Goal: Task Accomplishment & Management: Manage account settings

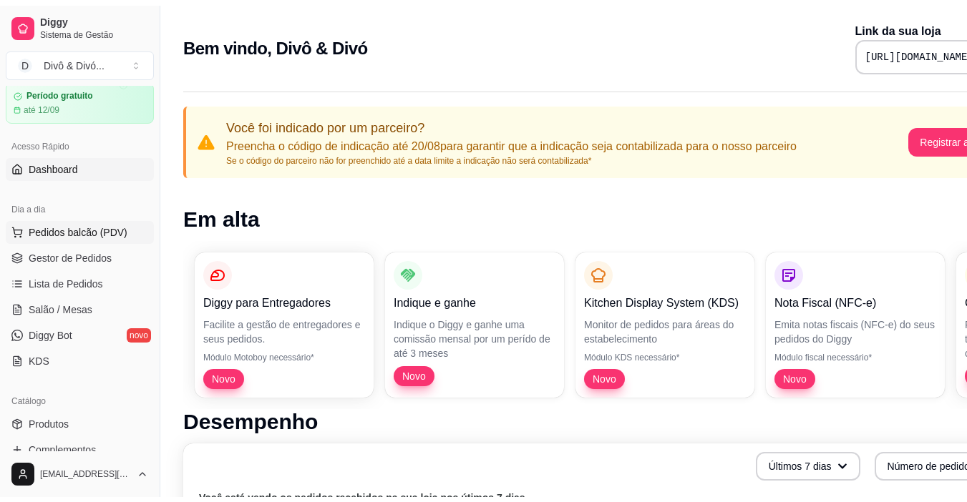
scroll to position [72, 0]
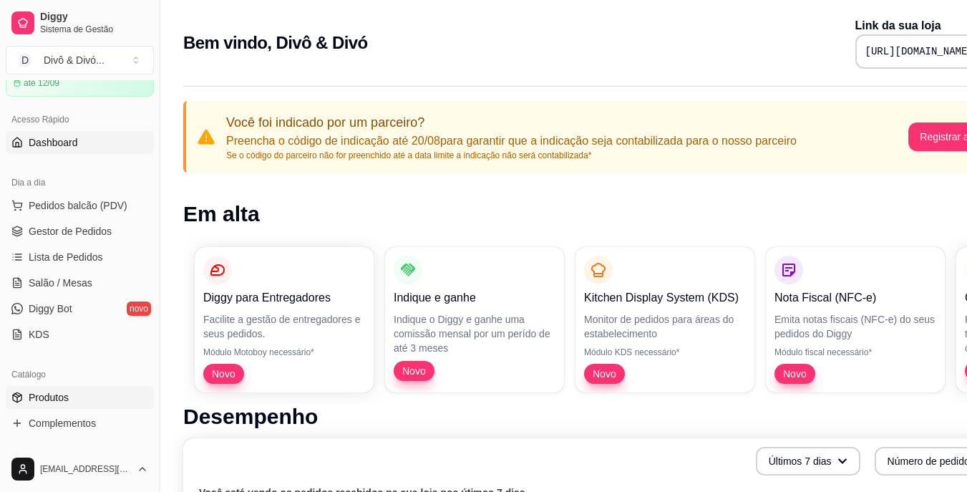
click at [73, 398] on link "Produtos" at bounding box center [80, 397] width 148 height 23
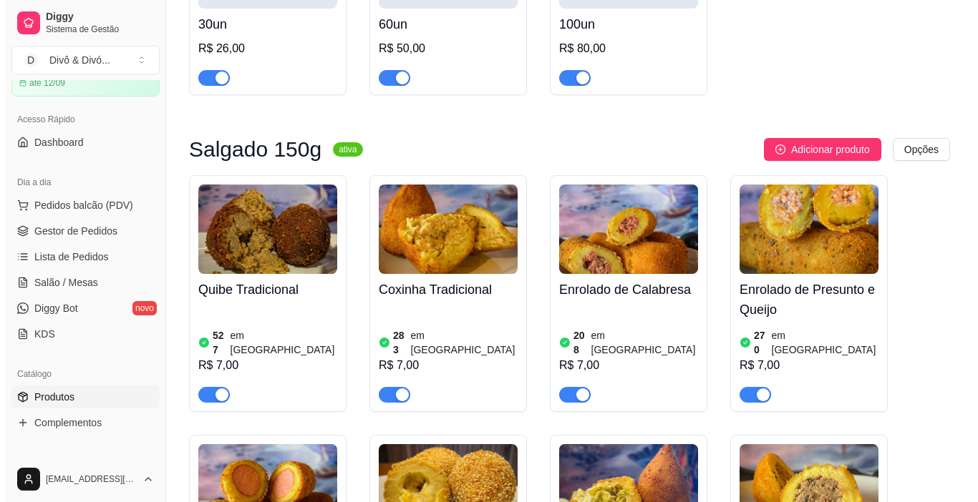
scroll to position [286, 0]
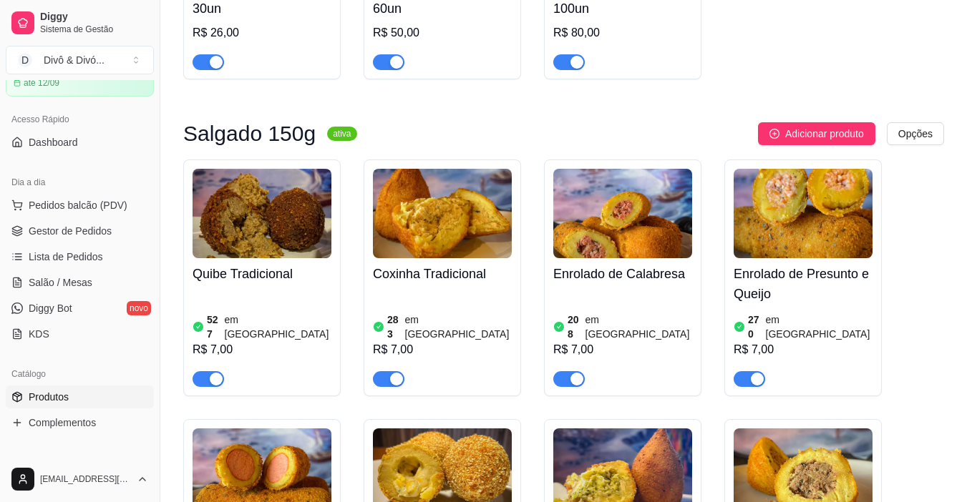
click at [268, 292] on div "527 em estoque R$ 7,00" at bounding box center [262, 338] width 139 height 97
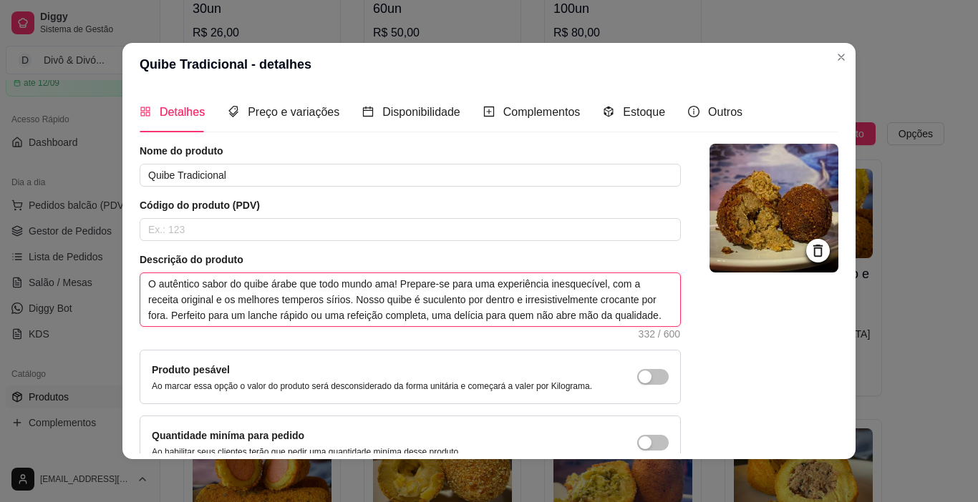
drag, startPoint x: 627, startPoint y: 280, endPoint x: 484, endPoint y: 282, distance: 143.2
click at [484, 282] on textarea "O autêntico sabor do quibe árabe que todo mundo ama! Prepare-se para uma experi…" at bounding box center [410, 299] width 540 height 53
click at [402, 287] on textarea "O autêntico sabor do quibe árabe que todo mundo ama! Prepare-se para uma experi…" at bounding box center [410, 299] width 540 height 53
drag, startPoint x: 397, startPoint y: 284, endPoint x: 633, endPoint y: 275, distance: 235.7
click at [633, 275] on textarea "O autêntico sabor do quibe árabe que todo mundo ama! Prepare-se para uma experi…" at bounding box center [410, 299] width 540 height 53
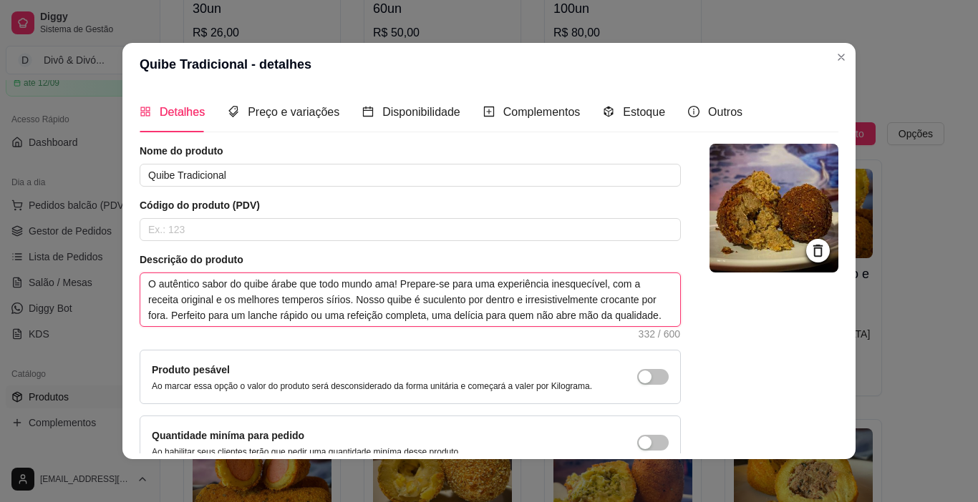
click at [633, 275] on textarea "O autêntico sabor do quibe árabe que todo mundo ama! Prepare-se para uma experi…" at bounding box center [410, 299] width 540 height 53
drag, startPoint x: 633, startPoint y: 275, endPoint x: 619, endPoint y: 273, distance: 13.7
click at [619, 273] on textarea "O autêntico sabor do quibe árabe que todo mundo ama! Prepare-se para uma experi…" at bounding box center [410, 299] width 540 height 53
click at [615, 278] on textarea "O autêntico sabor do quibe árabe que todo mundo ama! Prepare-se para uma experi…" at bounding box center [410, 299] width 540 height 53
click at [632, 281] on textarea "O autêntico sabor do quibe árabe que todo mundo ama! Prepare-se para uma experi…" at bounding box center [410, 299] width 540 height 53
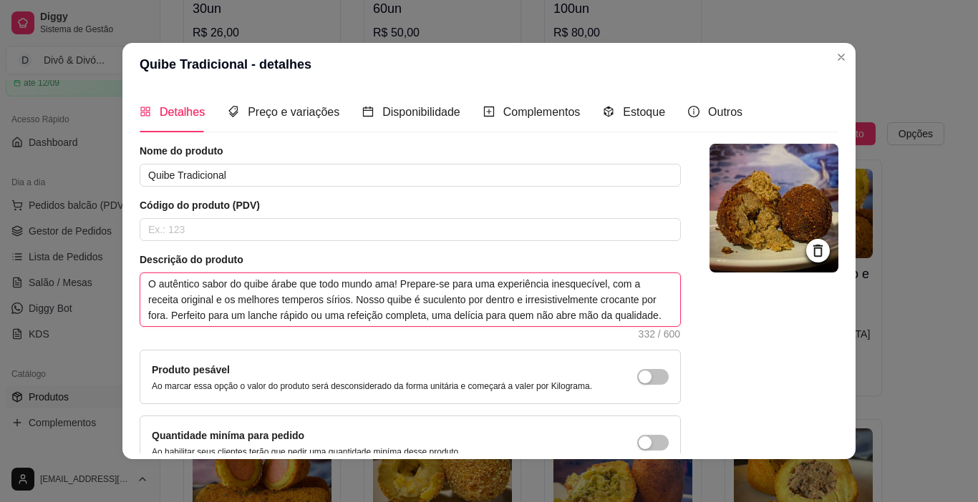
click at [621, 285] on textarea "O autêntico sabor do quibe árabe que todo mundo ama! Prepare-se para uma experi…" at bounding box center [410, 299] width 540 height 53
click at [627, 283] on textarea "O autêntico sabor do quibe árabe que todo mundo ama! Prepare-se para uma experi…" at bounding box center [410, 299] width 540 height 53
type textarea "O autêntico sabor do quibe árabe que todo mundo ama! Prepare-se para uma experi…"
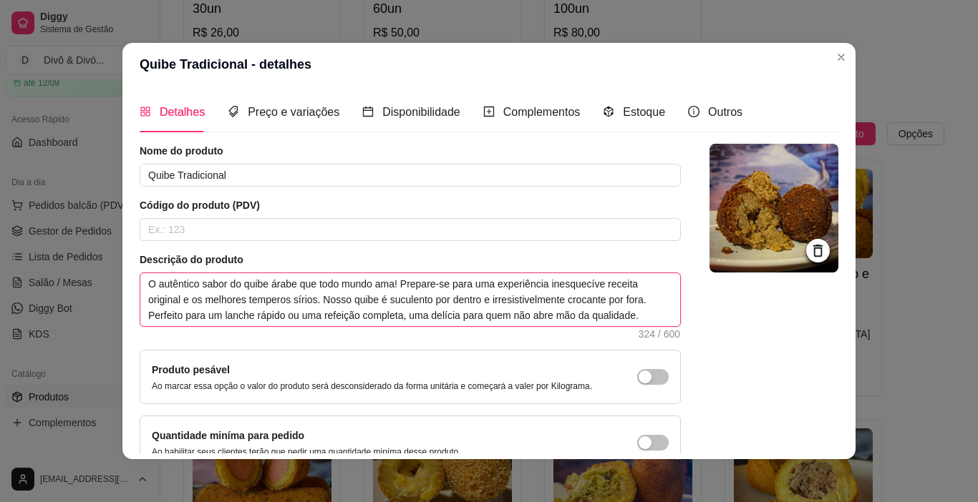
type textarea "O autêntico sabor do quibe árabe que todo mundo ama! Prepare-se para uma experi…"
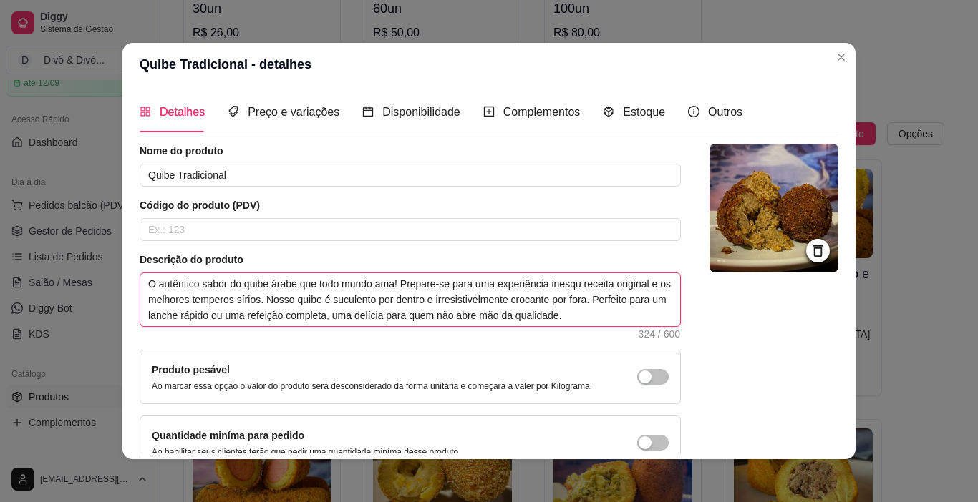
type textarea "O autêntico sabor do quibe árabe que todo mundo ama! Prepare-se para uma experi…"
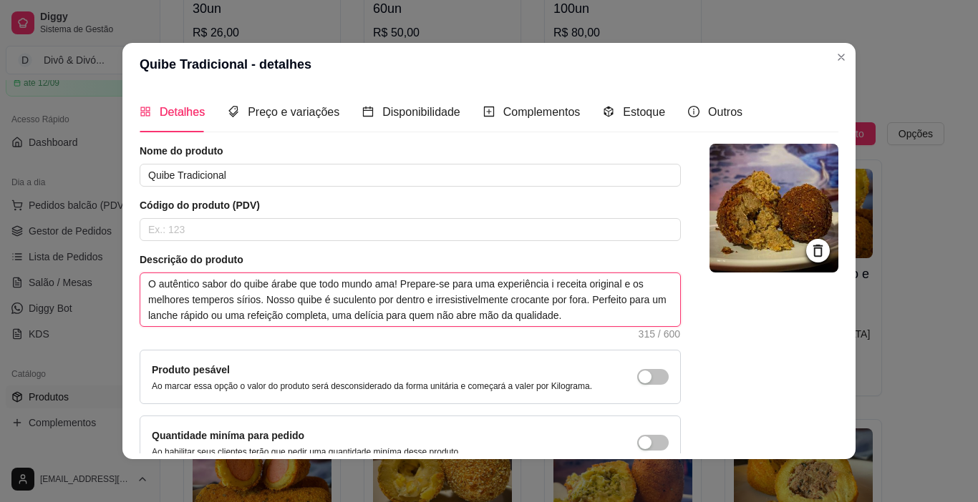
type textarea "O autêntico sabor do quibe árabe que todo mundo ama! Prepare-se para uma experi…"
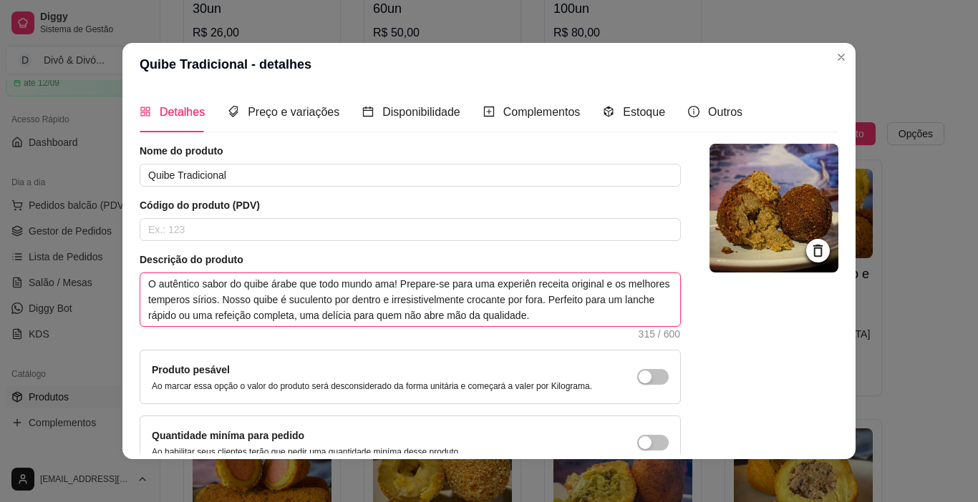
type textarea "O autêntico sabor do quibe árabe que todo mundo ama! Prepare-se para uma experi…"
type textarea "O autêntico sabor do quibe árabe que todo mundo ama! Prepare-se para uma exper …"
type textarea "O autêntico sabor do quibe árabe que todo mundo ama! Prepare-se para uma expe r…"
type textarea "O autêntico sabor do quibe árabe que todo mundo ama! Prepare-se para uma exp re…"
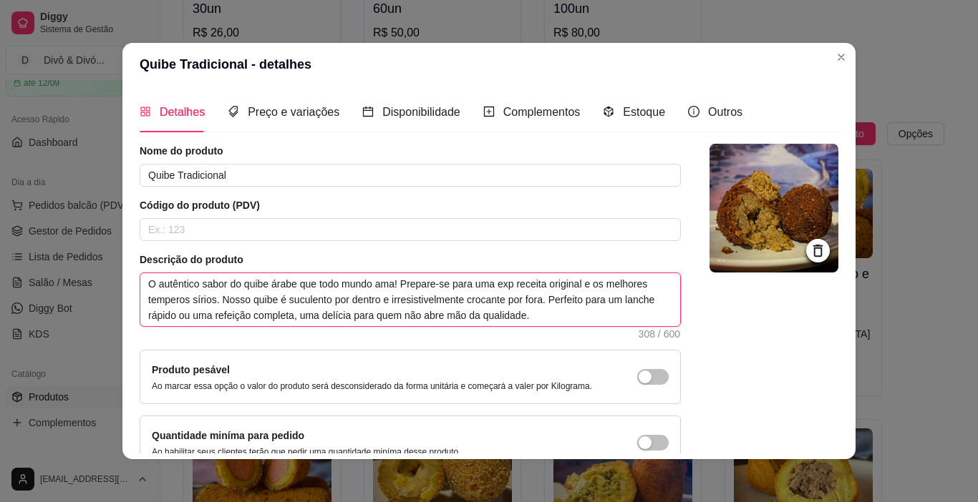
type textarea "O autêntico sabor do quibe árabe que todo mundo ama! Prepare-se para uma ex rec…"
type textarea "O autêntico sabor do quibe árabe que todo mundo ama! Prepare-se para uma e rece…"
type textarea "O autêntico sabor do quibe árabe que todo mundo ama! Prepare-se para uma receit…"
type textarea "O autêntico sabor do quibe árabe que todo mundo ama! Prepare-se para um receita…"
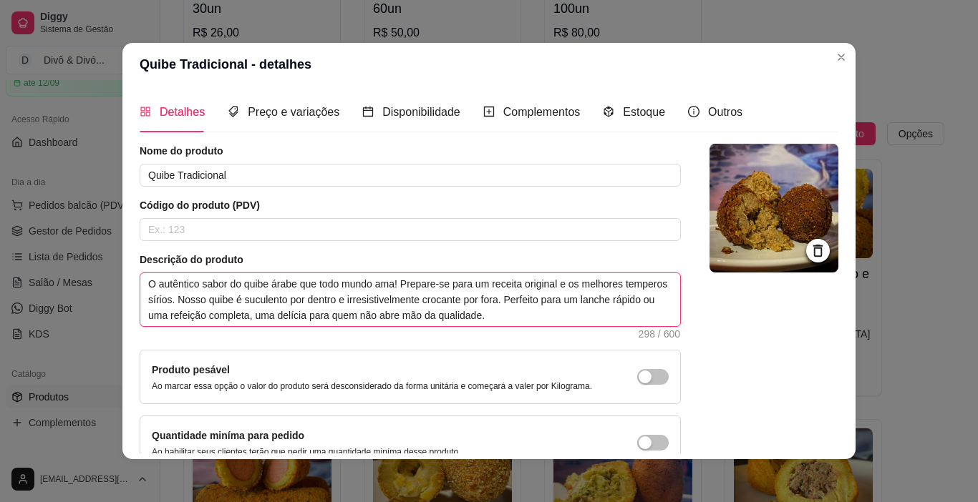
type textarea "O autêntico sabor do quibe árabe que todo mundo ama! Prepare-se para u receita …"
type textarea "O autêntico sabor do quibe árabe que todo mundo ama! Prepare-se para receita or…"
type textarea "O autêntico sabor do quibe árabe que todo mundo ama! Prepare-se par receita ori…"
type textarea "O autêntico sabor do quibe árabe que todo mundo ama! Prepare-se pa receita orig…"
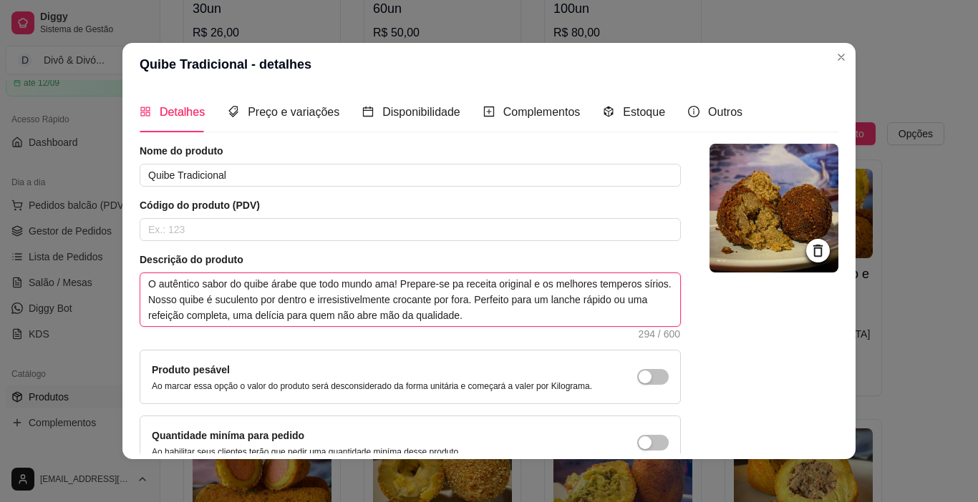
type textarea "O autêntico sabor do quibe árabe que todo mundo ama! Prepare-se p receita origi…"
type textarea "O autêntico sabor do quibe árabe que todo mundo ama! Prepare-se receita origina…"
type textarea "O autêntico sabor do quibe árabe que todo mundo ama! Prepare-s receita original…"
type textarea "O autêntico sabor do quibe árabe que todo mundo ama! Prepare- receita original …"
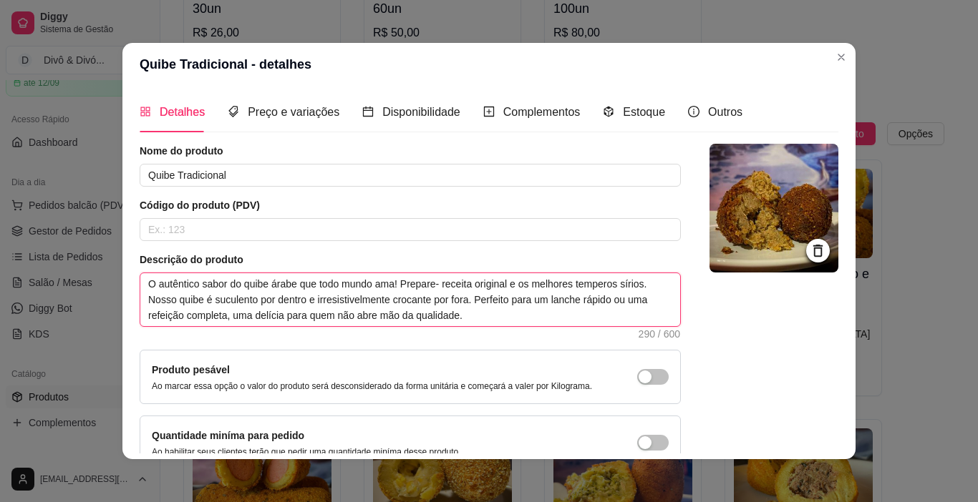
type textarea "O autêntico sabor do quibe árabe que todo mundo ama! Prepare receita original e…"
type textarea "O autêntico sabor do quibe árabe que todo mundo ama! Prepar receita original e …"
type textarea "O autêntico sabor do quibe árabe que todo mundo ama! Prepa receita original e o…"
type textarea "O autêntico sabor do quibe árabe que todo mundo ama! Prep receita original e os…"
type textarea "O autêntico sabor do quibe árabe que todo mundo ama! Pre receita original e os …"
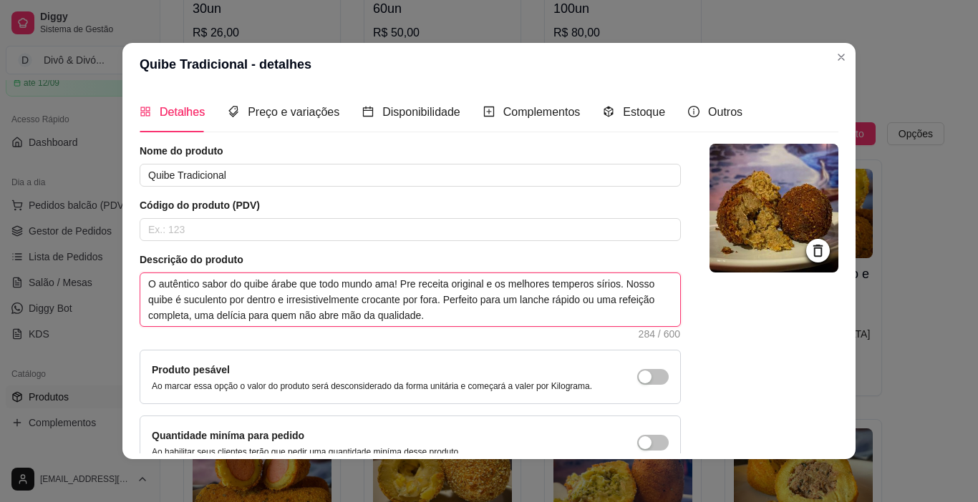
type textarea "O autêntico sabor do quibe árabe que todo mundo ama! Pr receita original e os m…"
type textarea "O autêntico sabor do quibe árabe que todo mundo ama! P receita original e os me…"
type textarea "O autêntico sabor do quibe árabe que todo mundo ama! receita original e os melh…"
type textarea "O autêntico sabor do quibe árabe que todo mundo ama! A receita original e os me…"
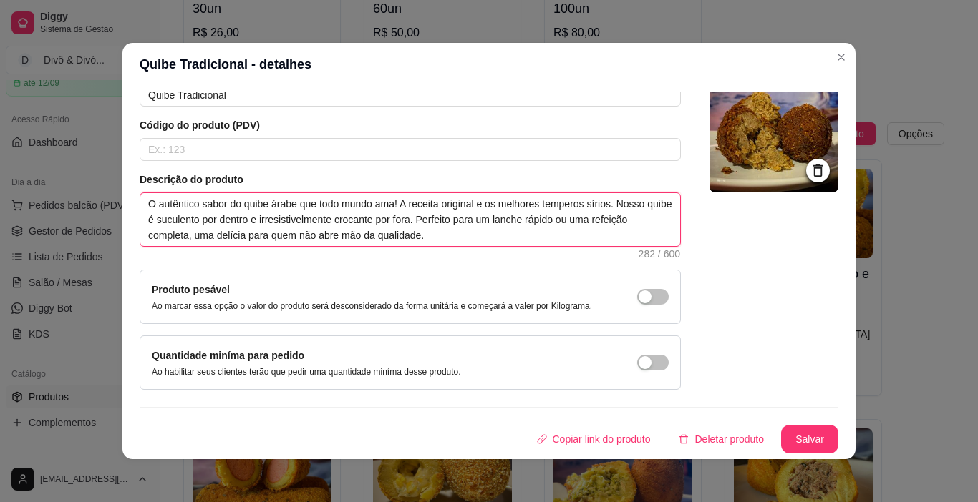
drag, startPoint x: 465, startPoint y: 235, endPoint x: 438, endPoint y: 225, distance: 28.1
click at [438, 225] on textarea "O autêntico sabor do quibe árabe que todo mundo ama! A receita original e os me…" at bounding box center [410, 219] width 540 height 53
type textarea "O autêntico sabor do quibe árabe que todo mundo ama! A receita original e os me…"
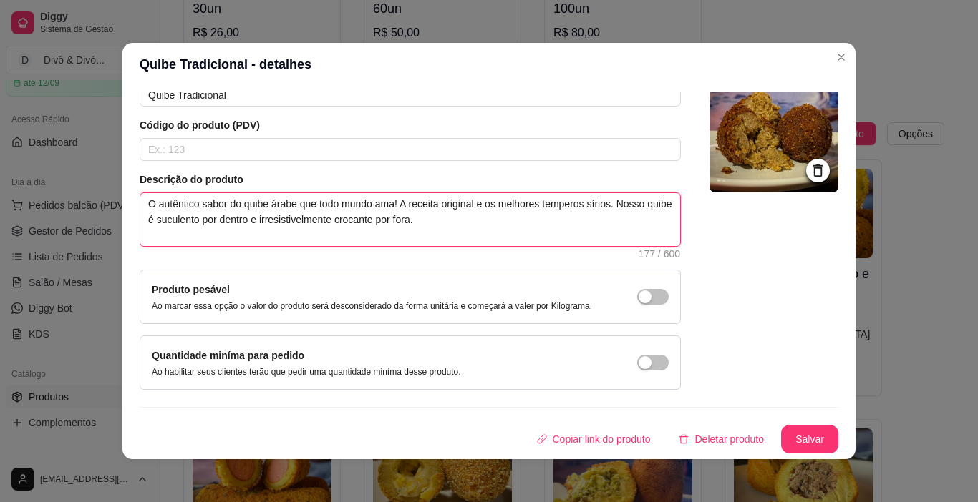
type textarea "O autêntico sabor do quibe árabe que todo mundo ama! A receita original e os me…"
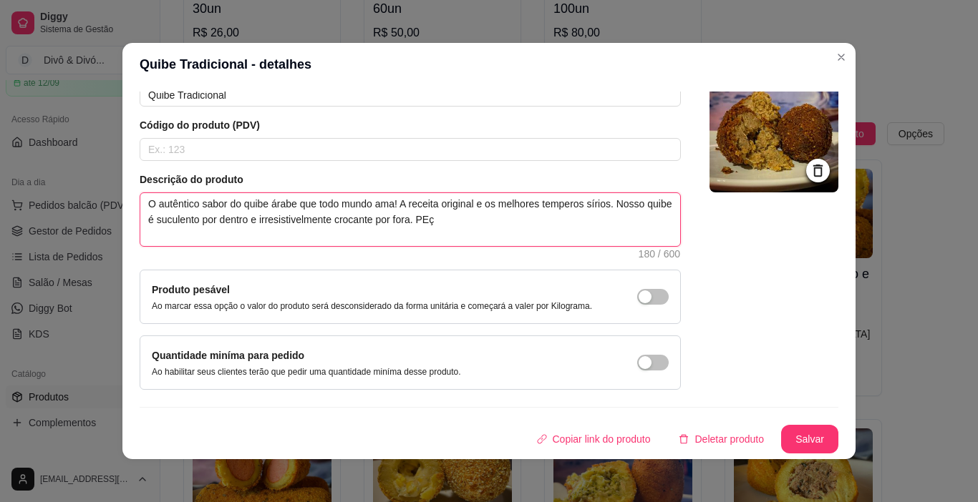
type textarea "O autêntico sabor do quibe árabe que todo mundo ama! A receita original e os me…"
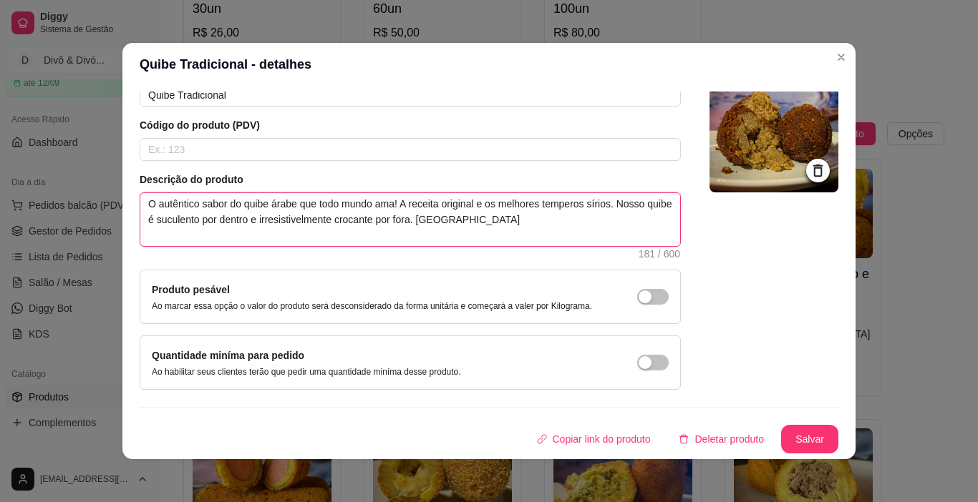
type textarea "O autêntico sabor do quibe árabe que todo mundo ama! A receita original e os me…"
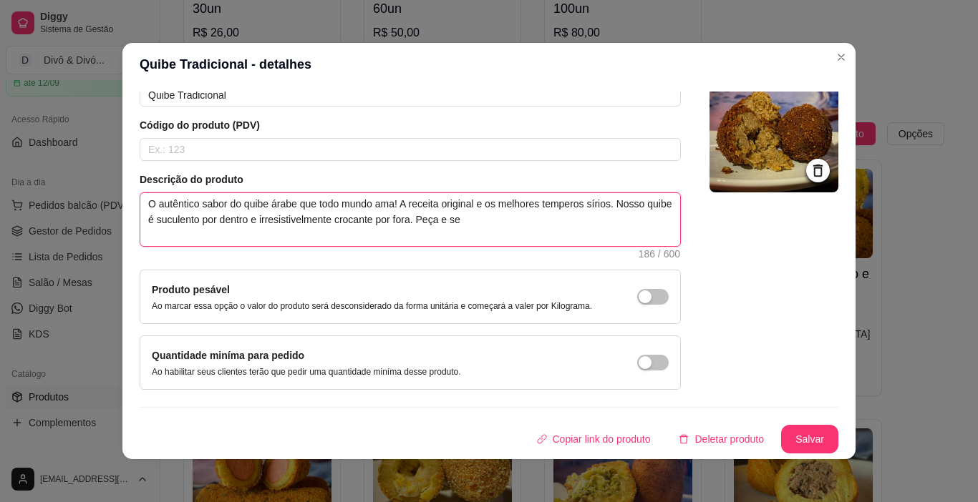
type textarea "O autêntico sabor do quibe árabe que todo mundo ama! A receita original e os me…"
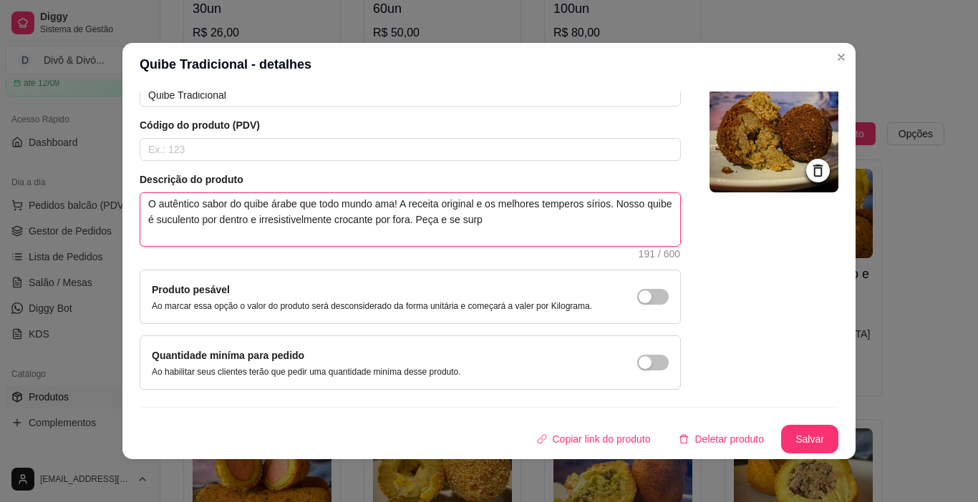
type textarea "O autêntico sabor do quibe árabe que todo mundo ama! A receita original e os me…"
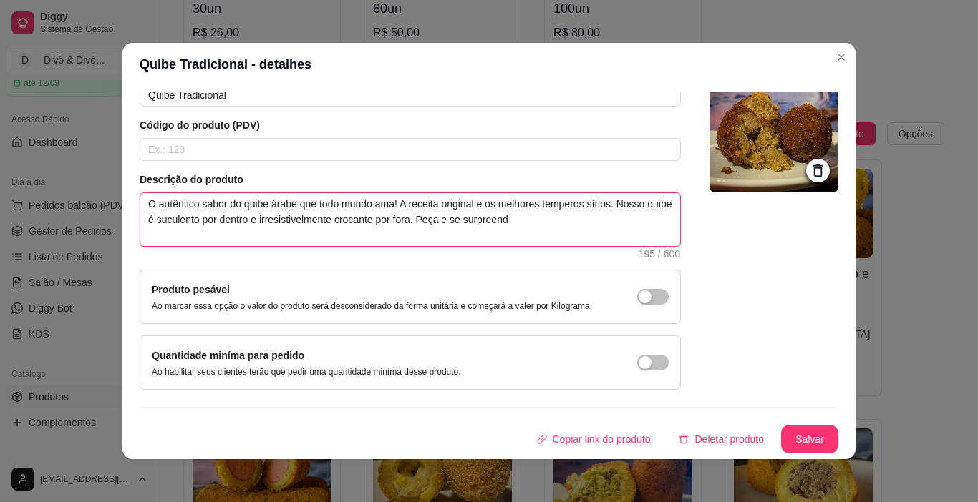
type textarea "O autêntico sabor do quibe árabe que todo mundo ama! A receita original e os me…"
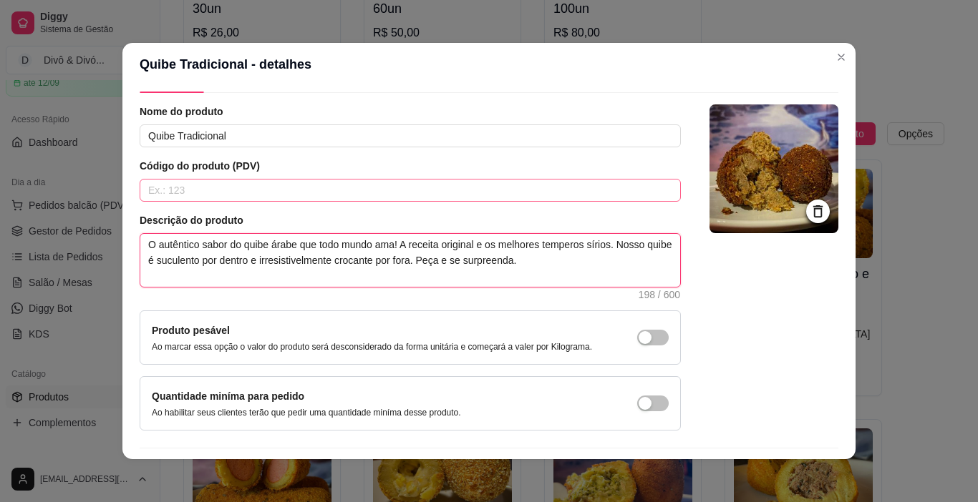
scroll to position [0, 0]
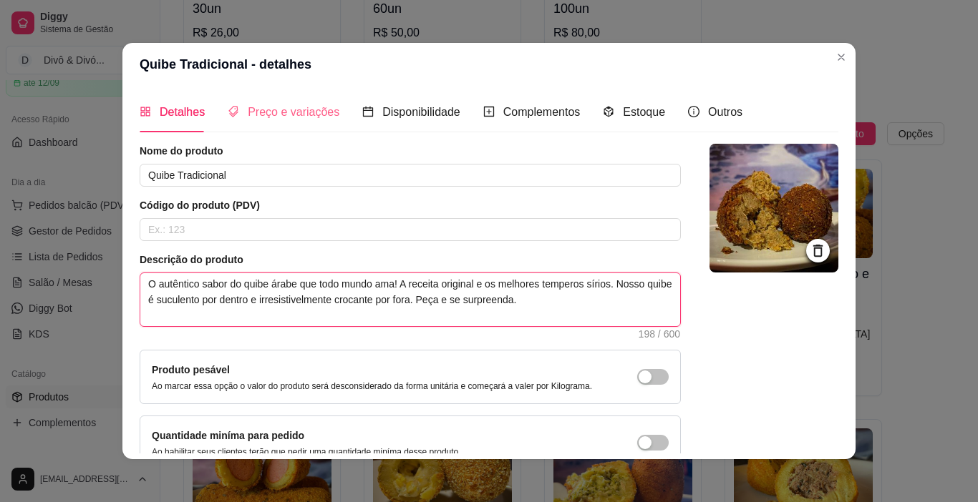
type textarea "O autêntico sabor do quibe árabe que todo mundo ama! A receita original e os me…"
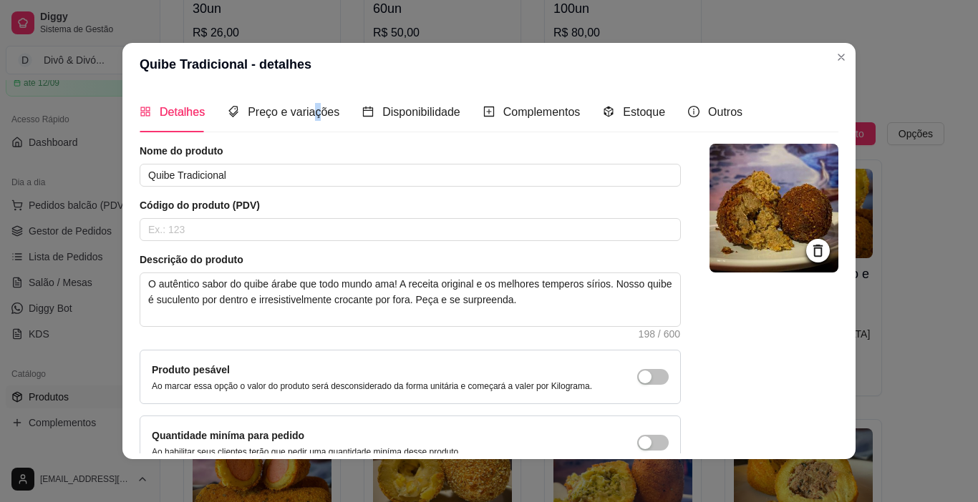
click at [308, 123] on div "Preço e variações" at bounding box center [284, 112] width 112 height 41
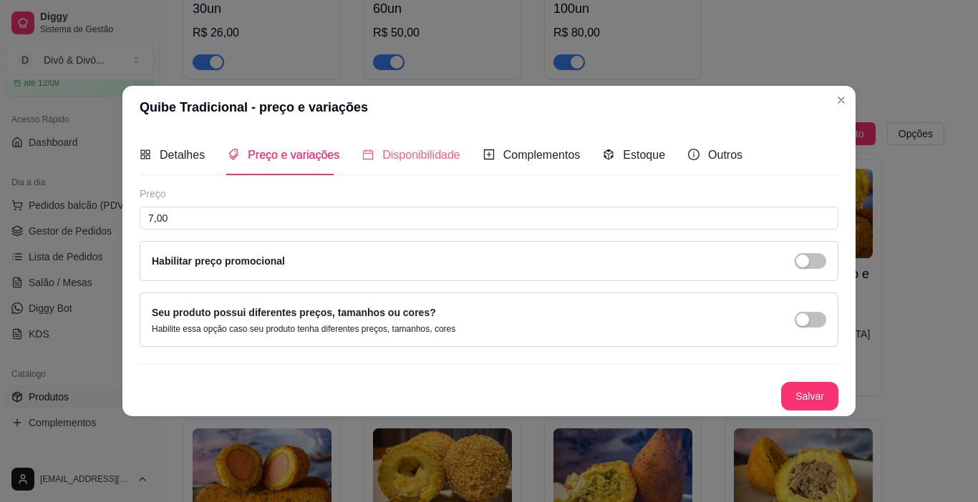
click at [416, 142] on div "Disponibilidade" at bounding box center [411, 155] width 98 height 41
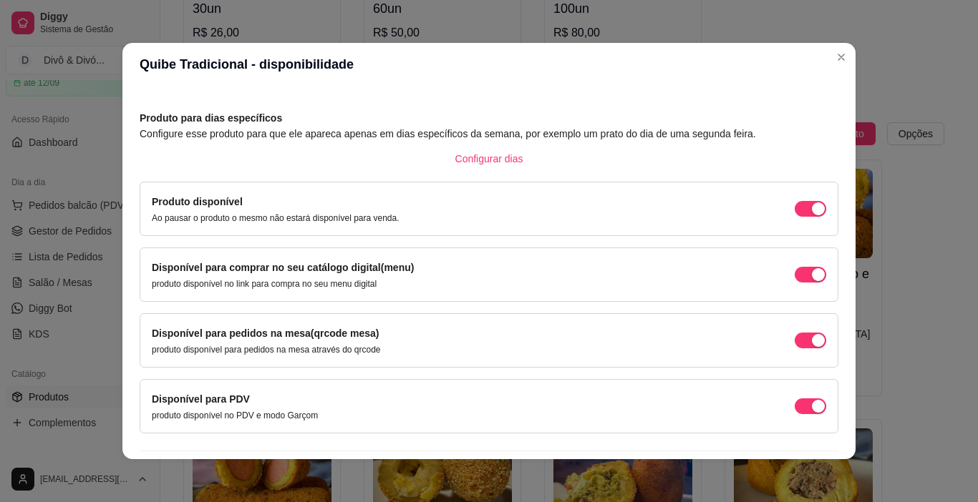
scroll to position [86, 0]
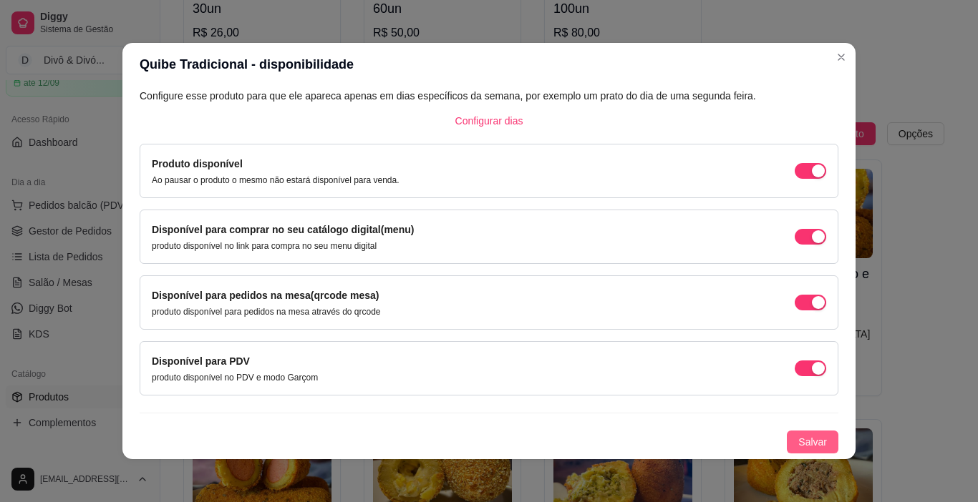
click at [814, 443] on button "Salvar" at bounding box center [813, 442] width 52 height 23
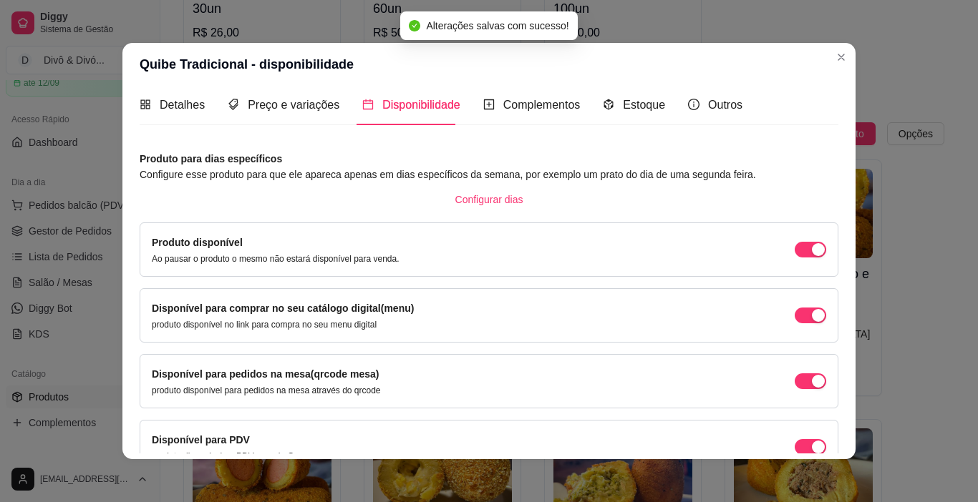
scroll to position [0, 0]
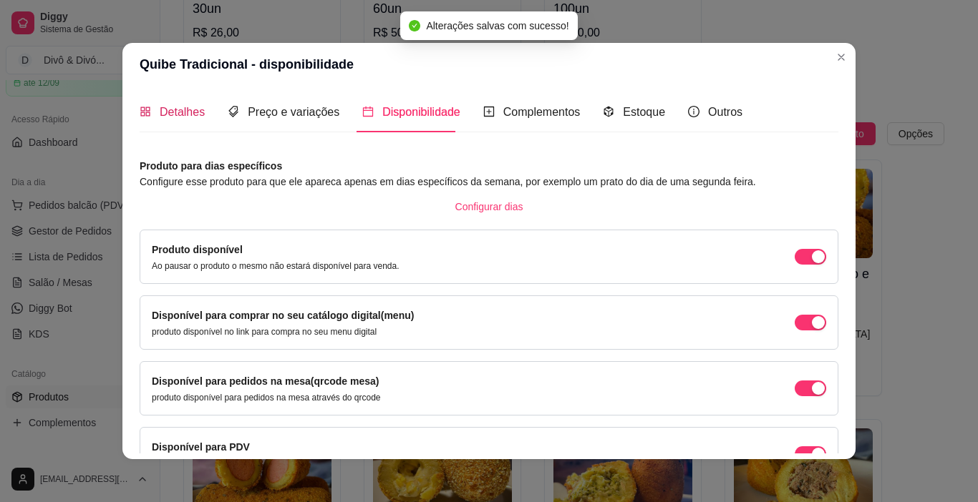
click at [140, 115] on icon "appstore" at bounding box center [144, 111] width 9 height 9
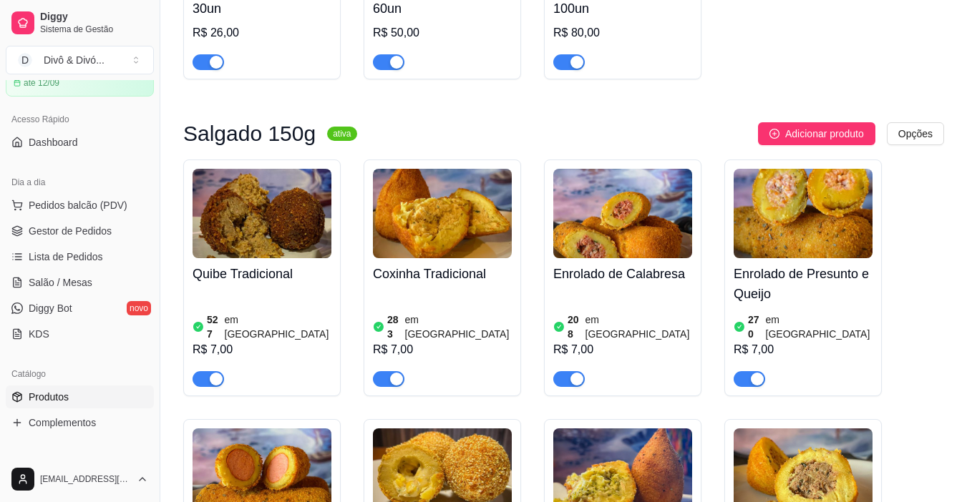
click at [413, 260] on div "Coxinha Tradicional 283 em estoque R$ 7,00" at bounding box center [442, 322] width 139 height 129
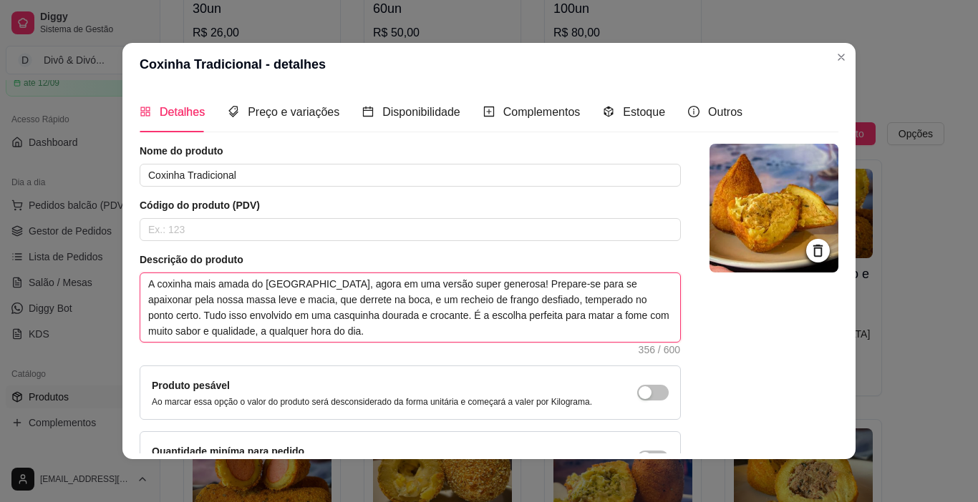
click at [230, 302] on textarea "A coxinha mais amada do [GEOGRAPHIC_DATA], agora em uma versão super generosa! …" at bounding box center [410, 307] width 540 height 69
type textarea "A coxinha mais amada do [GEOGRAPHIC_DATA], agora em uma versão super generosa! …"
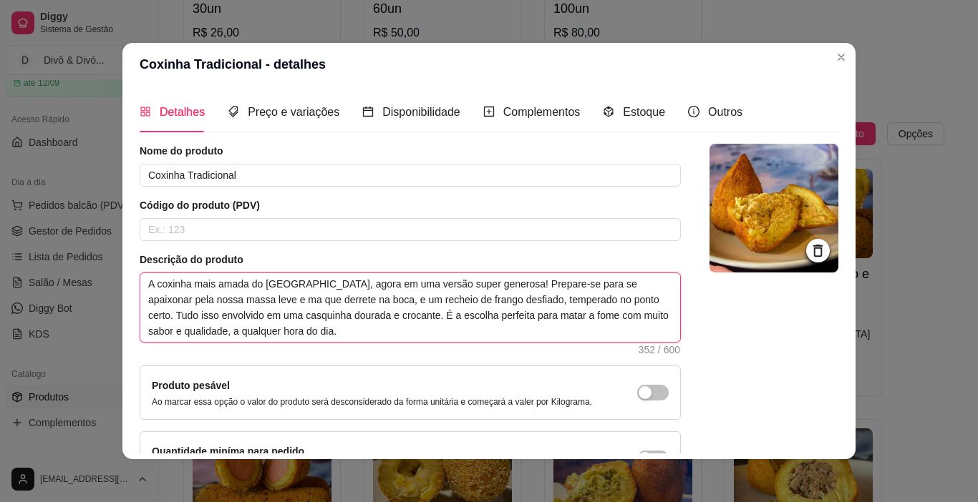
type textarea "A coxinha mais amada do [GEOGRAPHIC_DATA], agora em uma versão super generosa! …"
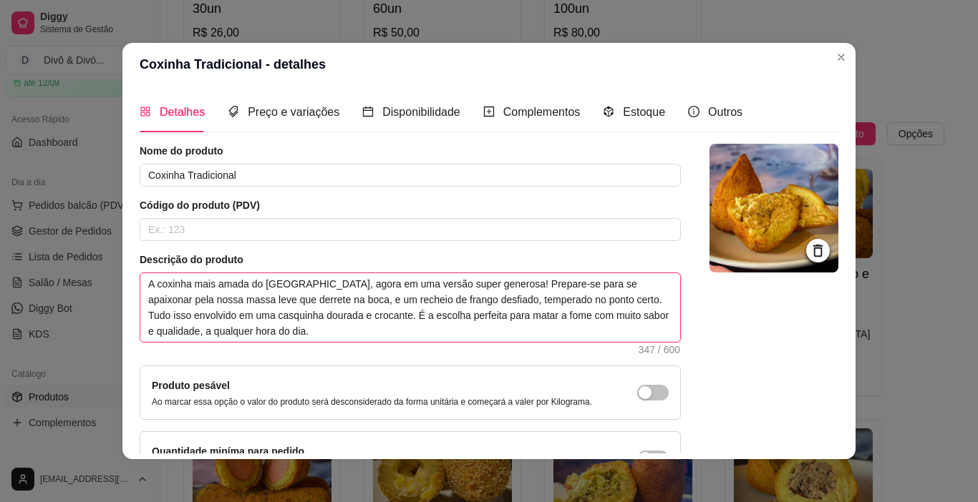
type textarea "A coxinha mais amada do [GEOGRAPHIC_DATA], agora em uma versão super generosa! …"
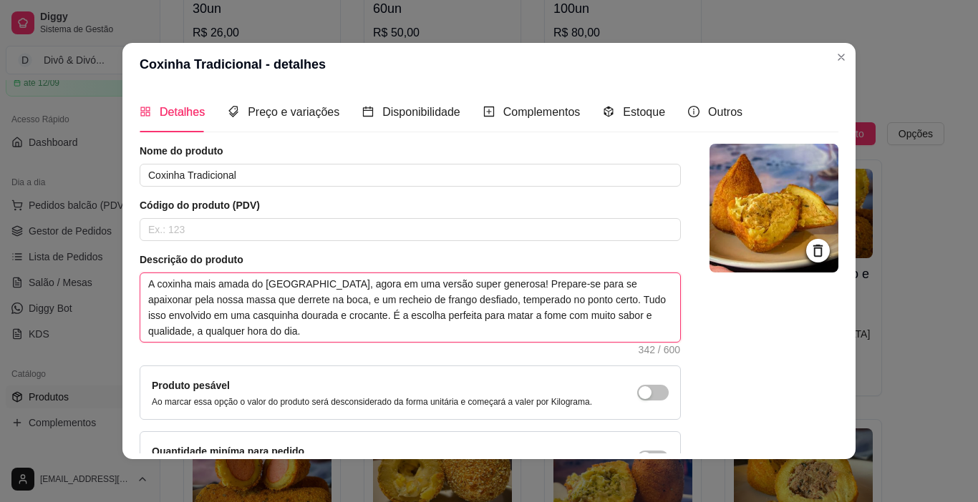
type textarea "A coxinha mais amada do [GEOGRAPHIC_DATA], agora em uma versão super generosa! …"
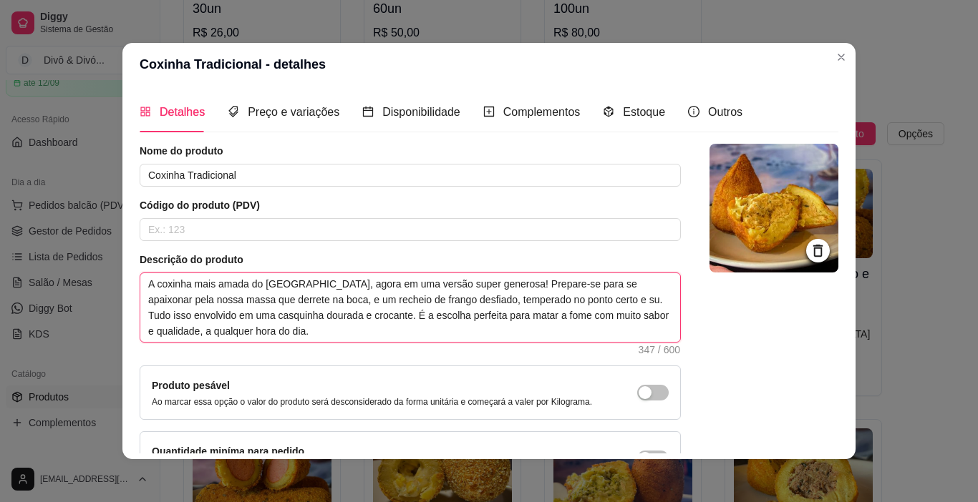
type textarea "A coxinha mais amada do [GEOGRAPHIC_DATA], agora em uma versão super generosa! …"
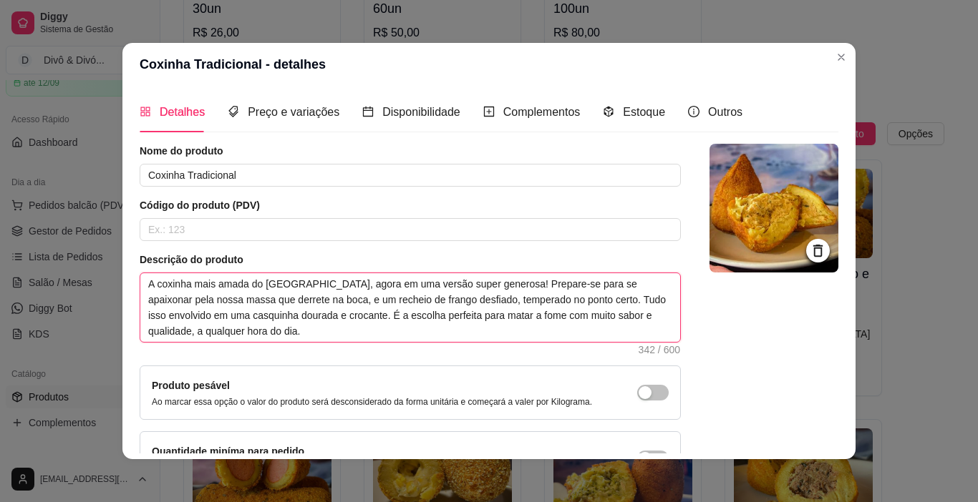
click at [412, 301] on textarea "A coxinha mais amada do [GEOGRAPHIC_DATA], agora em uma versão super generosa! …" at bounding box center [410, 307] width 540 height 69
drag, startPoint x: 279, startPoint y: 316, endPoint x: 296, endPoint y: 330, distance: 21.4
click at [296, 330] on textarea "A coxinha mais amada do [GEOGRAPHIC_DATA], agora em uma versão super generosa! …" at bounding box center [410, 307] width 540 height 69
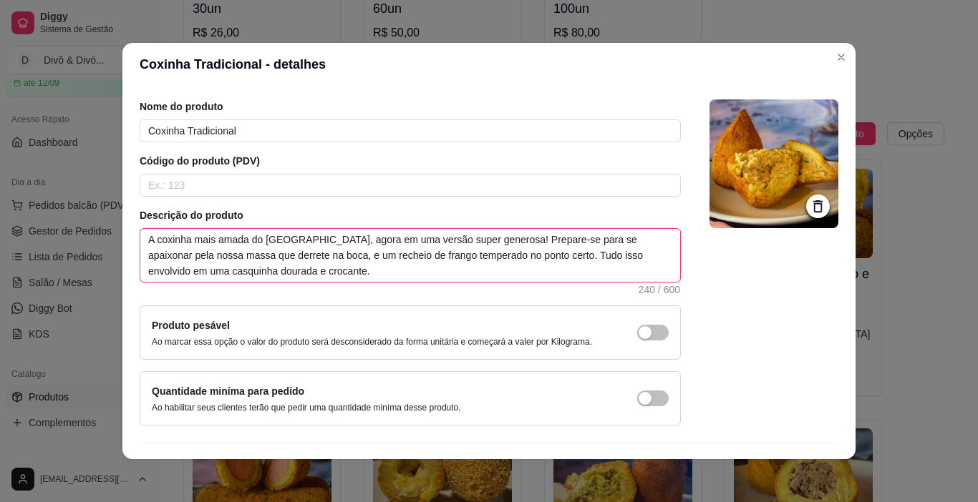
scroll to position [80, 0]
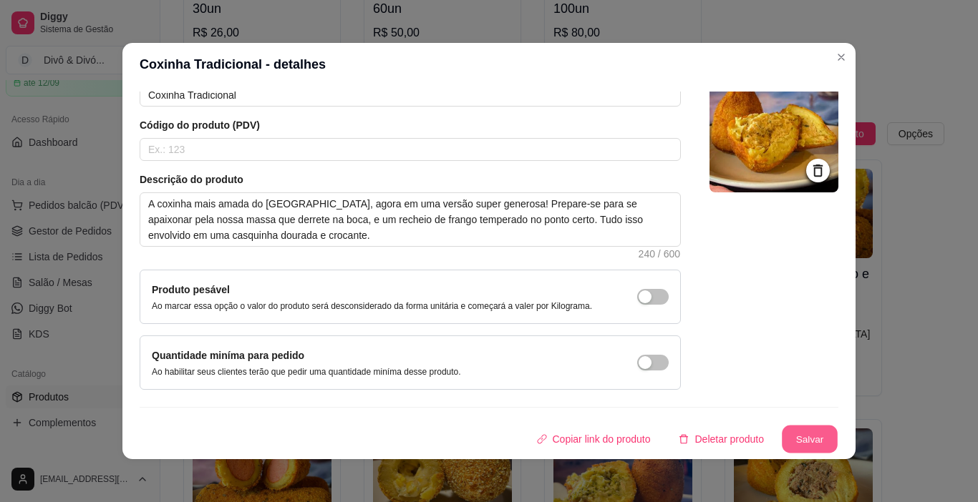
click at [792, 436] on button "Salvar" at bounding box center [810, 440] width 56 height 28
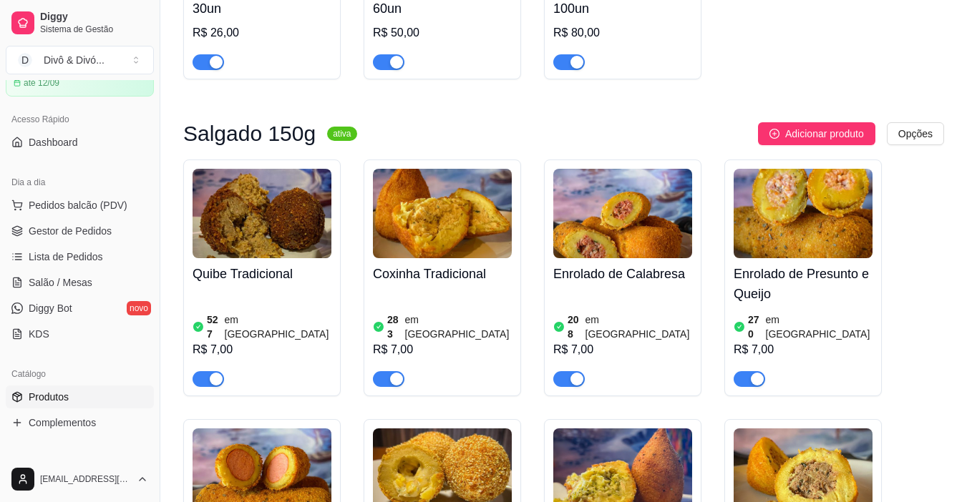
click at [667, 257] on img at bounding box center [622, 213] width 139 height 89
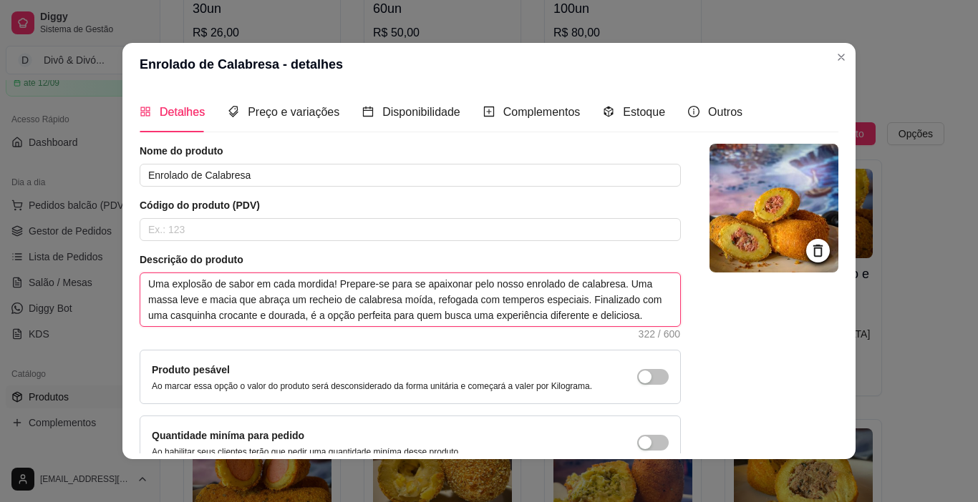
click at [418, 301] on textarea "Uma explosão de sabor em cada mordida! Prepare-se para se apaixonar pelo nosso …" at bounding box center [410, 299] width 540 height 53
drag, startPoint x: 570, startPoint y: 304, endPoint x: 618, endPoint y: 303, distance: 47.2
click at [618, 303] on textarea "Uma explosão de sabor em cada mordida! Prepare-se para se apaixonar pelo nosso …" at bounding box center [410, 299] width 540 height 53
click at [528, 304] on textarea "Uma explosão de sabor em cada mordida! Prepare-se para se apaixonar pelo nosso …" at bounding box center [410, 299] width 540 height 53
drag, startPoint x: 562, startPoint y: 326, endPoint x: 593, endPoint y: 302, distance: 39.2
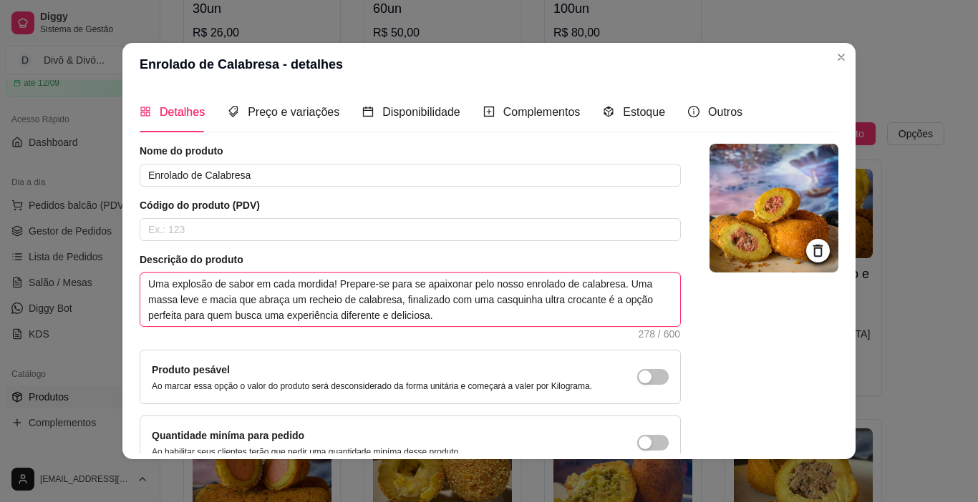
click at [593, 302] on textarea "Uma explosão de sabor em cada mordida! Prepare-se para se apaixonar pelo nosso …" at bounding box center [410, 299] width 540 height 53
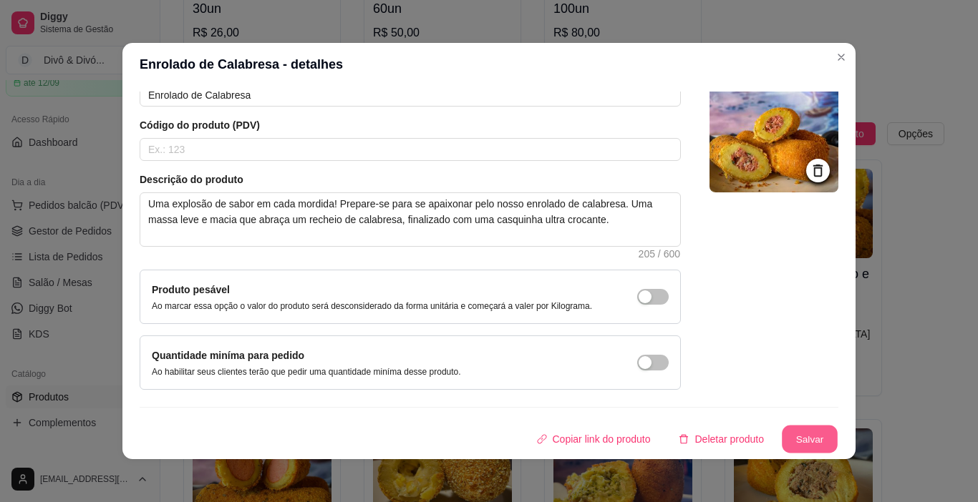
click at [797, 434] on button "Salvar" at bounding box center [810, 440] width 56 height 28
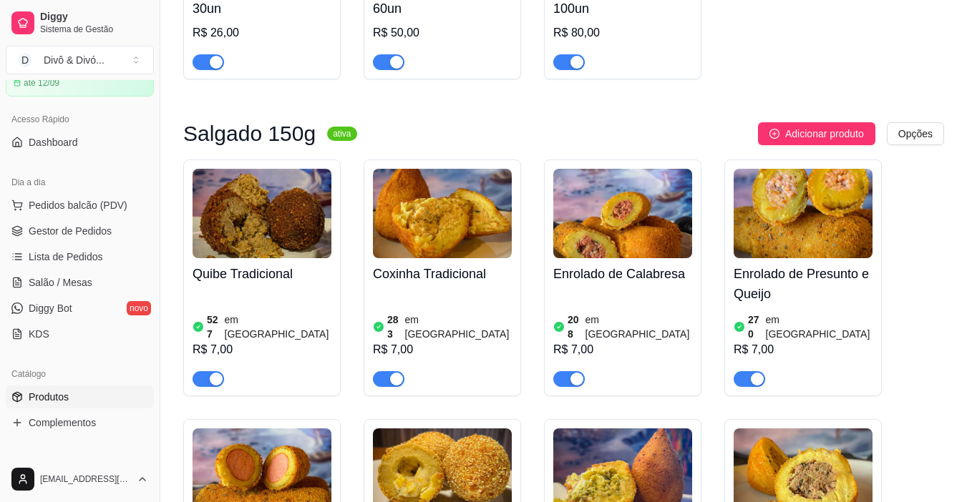
click at [791, 311] on div "270 em estoque R$ 7,00" at bounding box center [803, 348] width 139 height 77
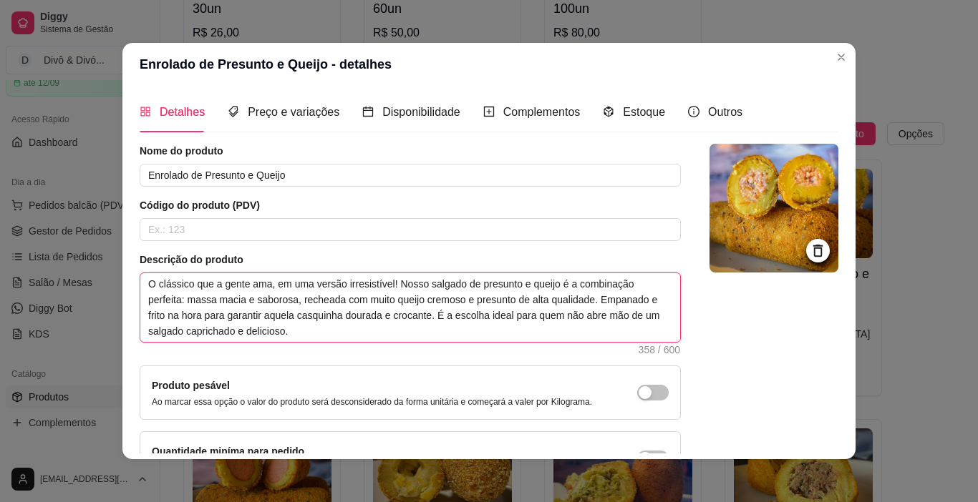
drag, startPoint x: 386, startPoint y: 318, endPoint x: 341, endPoint y: 319, distance: 45.1
click at [341, 319] on textarea "O clássico que a gente ama, em uma versão irresistível! Nosso salgado de presun…" at bounding box center [410, 307] width 540 height 69
click at [198, 316] on textarea "O clássico que a gente ama, em uma versão irresistível! Nosso salgado de presun…" at bounding box center [410, 307] width 540 height 69
click at [237, 336] on textarea "O clássico que a gente ama, em uma versão irresistível! Nosso salgado de presun…" at bounding box center [410, 307] width 540 height 69
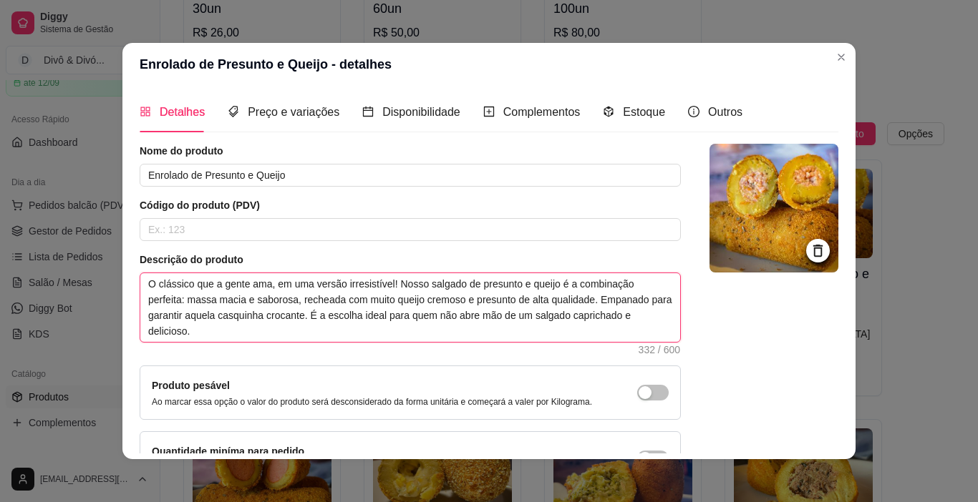
drag, startPoint x: 342, startPoint y: 331, endPoint x: 324, endPoint y: 315, distance: 24.4
click at [324, 315] on textarea "O clássico que a gente ama, em uma versão irresistível! Nosso salgado de presun…" at bounding box center [410, 307] width 540 height 69
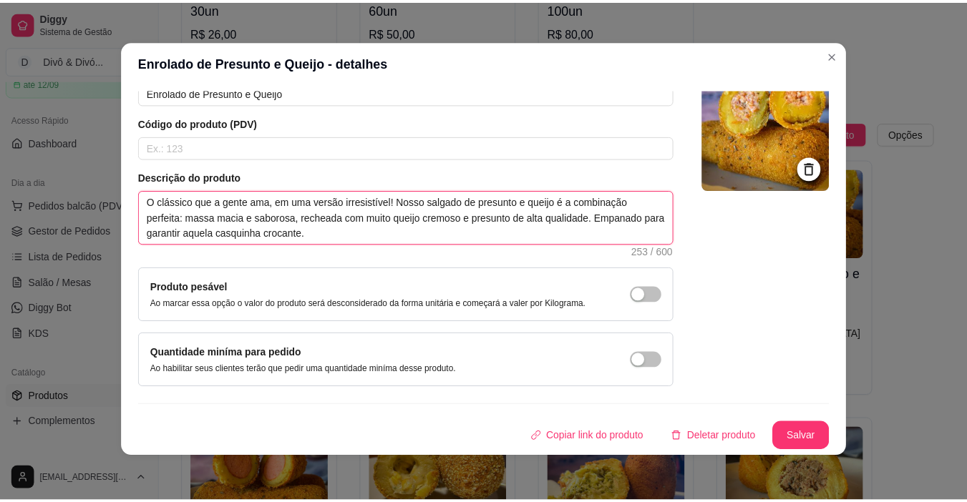
scroll to position [3, 0]
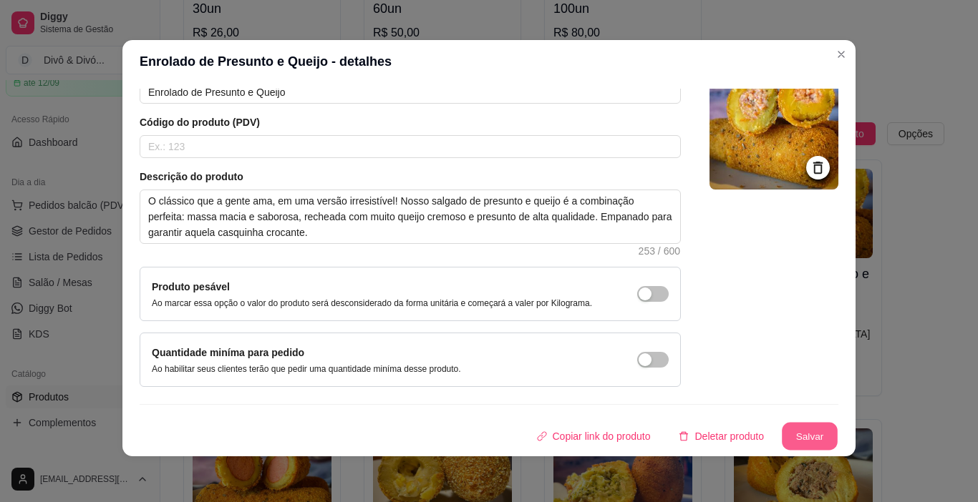
click at [800, 430] on button "Salvar" at bounding box center [810, 437] width 56 height 28
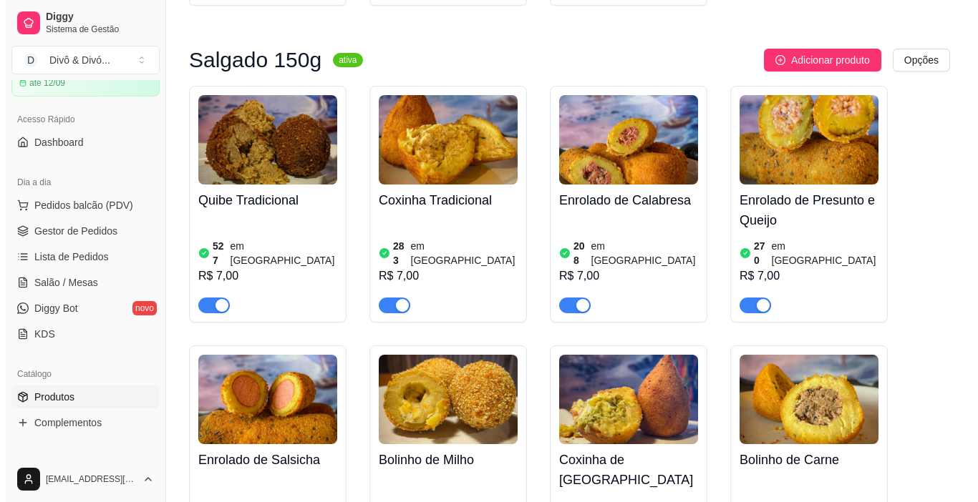
scroll to position [429, 0]
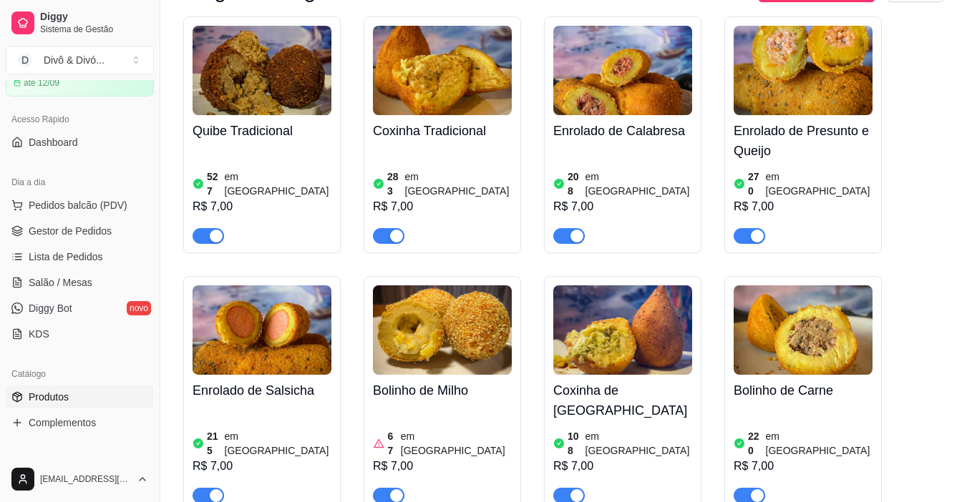
click at [240, 375] on div "Enrolado de Salsicha 215 em estoque R$ 7,00" at bounding box center [262, 439] width 139 height 129
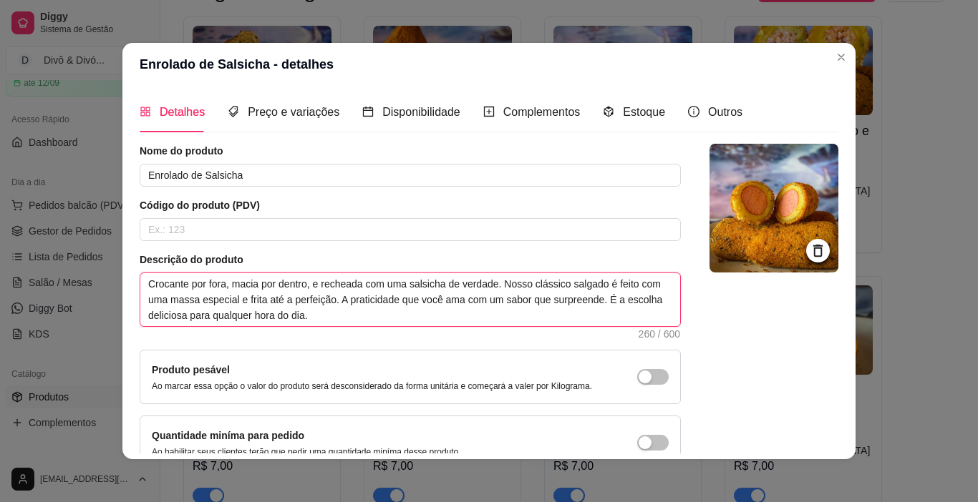
click at [281, 300] on textarea "Crocante por fora, macia por dentro, e recheada com uma salsicha de verdade. No…" at bounding box center [410, 299] width 540 height 53
drag, startPoint x: 305, startPoint y: 303, endPoint x: 345, endPoint y: 313, distance: 41.3
click at [345, 313] on textarea "Crocante por fora, macia por dentro, e recheada com uma salsicha de verdade. No…" at bounding box center [410, 299] width 540 height 53
click at [319, 305] on textarea "Crocante por fora, macia por dentro, e recheada com uma salsicha de verdade. No…" at bounding box center [410, 299] width 540 height 53
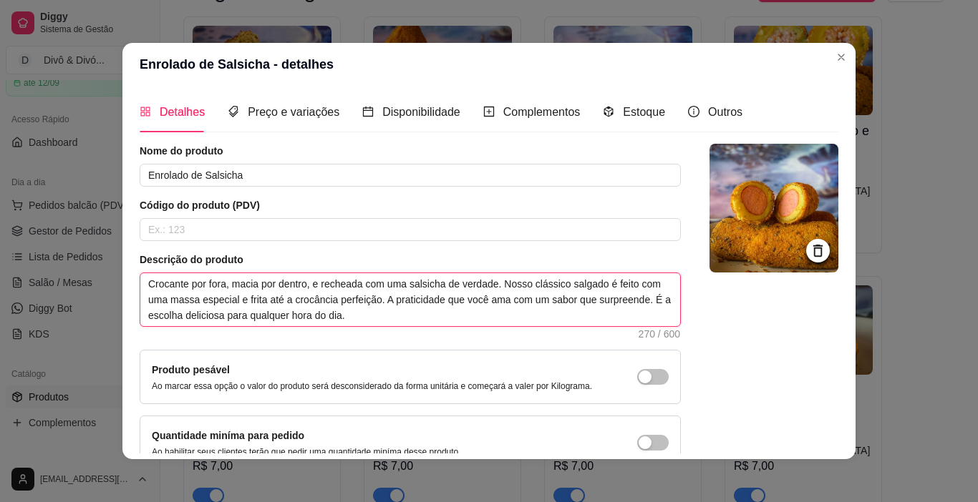
click at [359, 316] on textarea "Crocante por fora, macia por dentro, e recheada com uma salsicha de verdade. No…" at bounding box center [410, 299] width 540 height 53
click at [366, 295] on textarea "Crocante por fora, macia por dentro, e recheada com uma salsicha de verdade. No…" at bounding box center [410, 299] width 540 height 53
click at [411, 322] on textarea "Crocante por fora, macia por dentro, e recheada com uma salsicha de verdade. No…" at bounding box center [410, 299] width 540 height 53
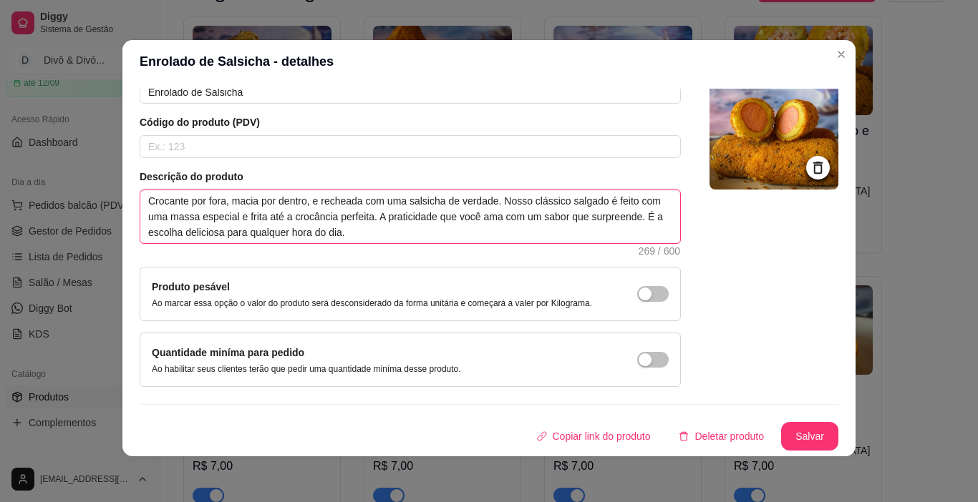
drag, startPoint x: 632, startPoint y: 300, endPoint x: 384, endPoint y: 384, distance: 262.1
click at [384, 384] on div "Nome do produto Enrolado de Salsicha Código do produto (PDV) Descrição do produ…" at bounding box center [410, 224] width 541 height 326
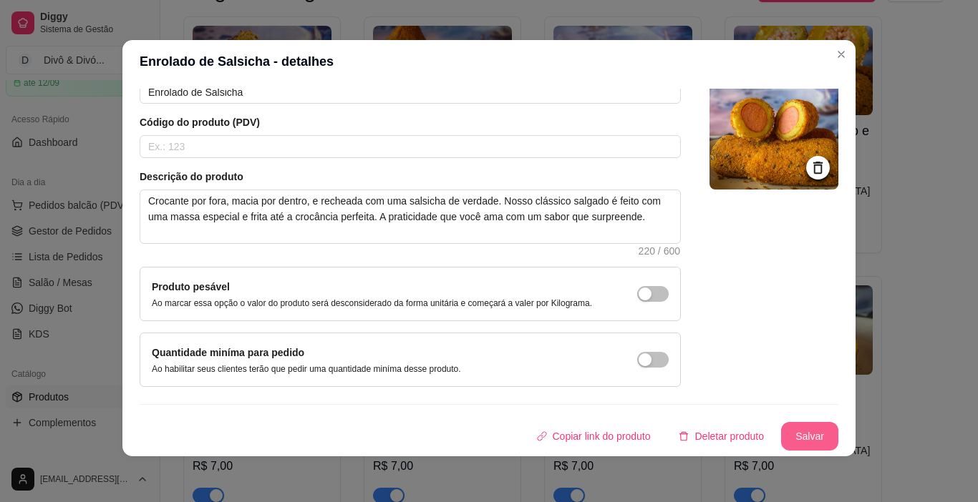
click at [805, 442] on button "Salvar" at bounding box center [809, 436] width 57 height 29
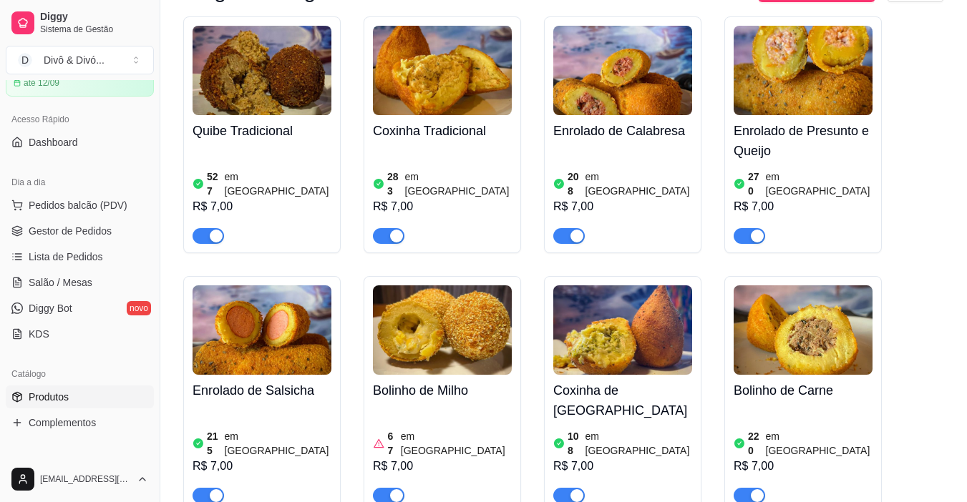
click at [450, 381] on h4 "Bolinho de Milho" at bounding box center [442, 391] width 139 height 20
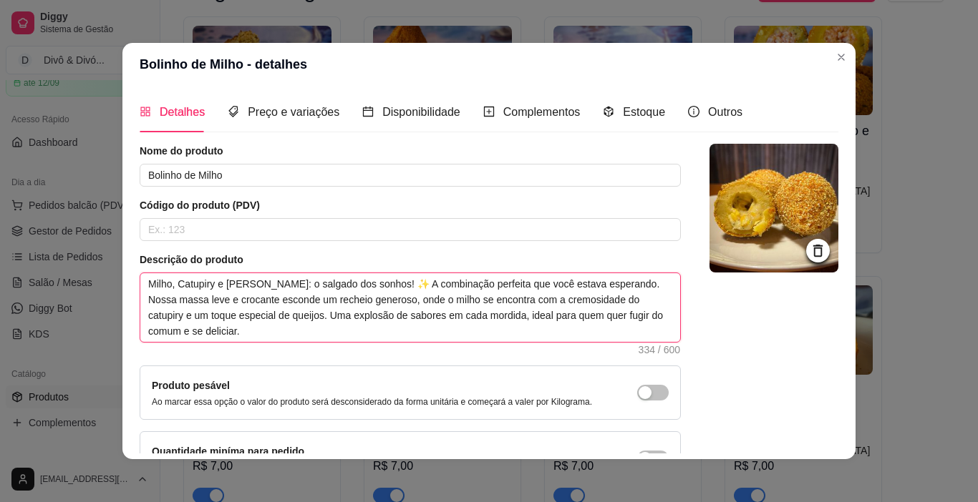
click at [374, 283] on textarea "Milho, Catupiry e [PERSON_NAME]: o salgado dos sonhos! ✨ A combinação perfeita …" at bounding box center [410, 307] width 540 height 69
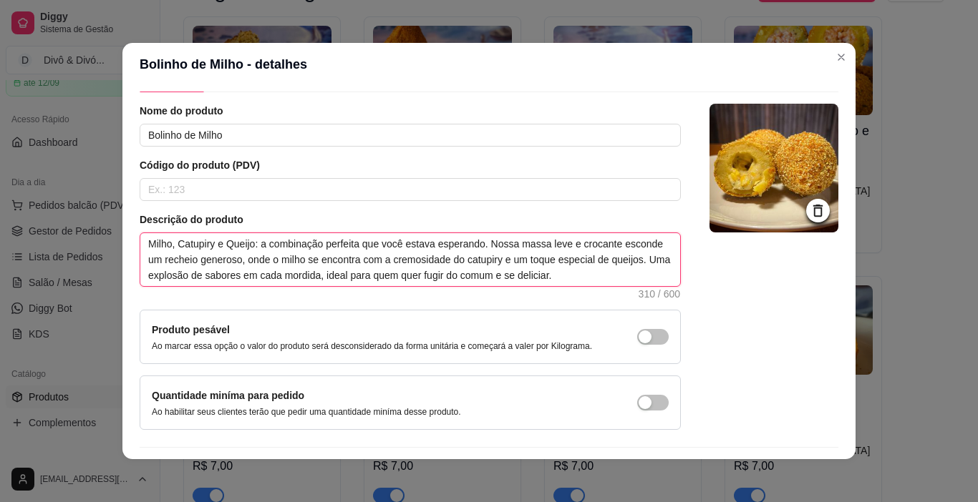
scroll to position [80, 0]
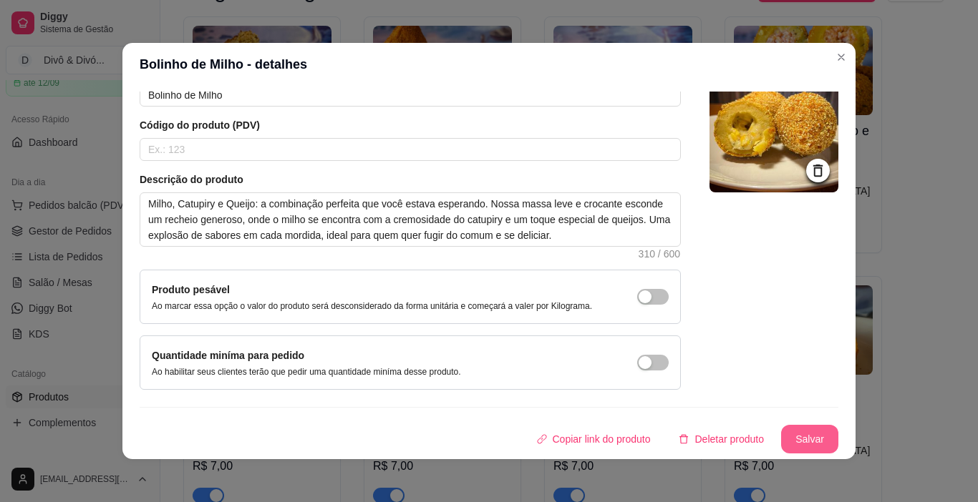
click at [800, 433] on button "Salvar" at bounding box center [809, 439] width 57 height 29
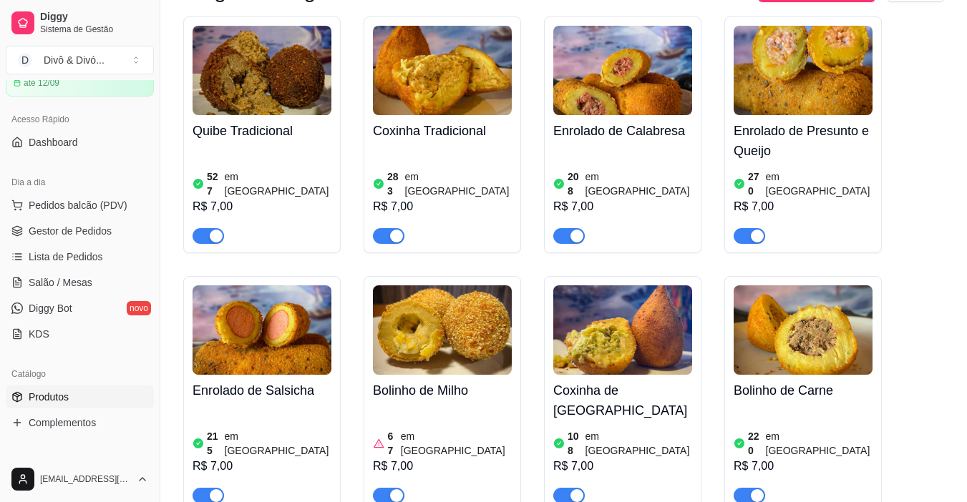
click at [645, 381] on h4 "Coxinha de [GEOGRAPHIC_DATA]" at bounding box center [622, 401] width 139 height 40
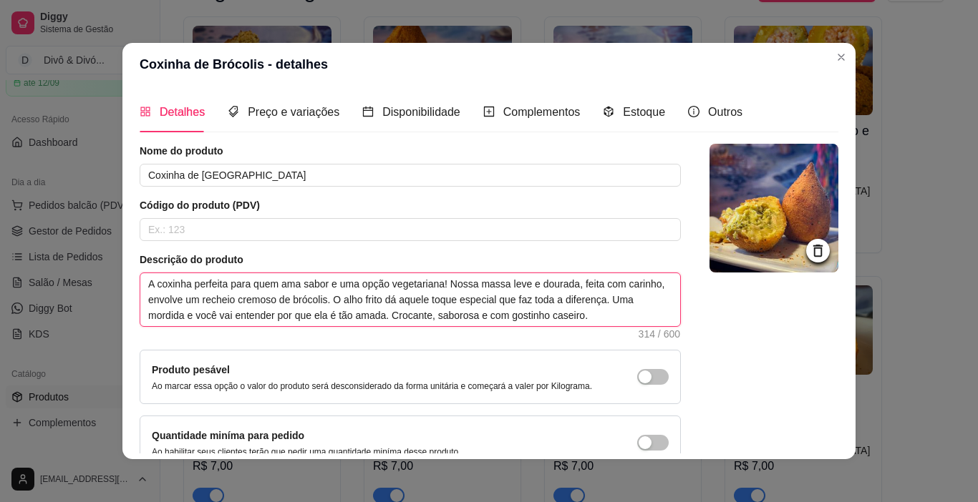
click at [564, 288] on textarea "A coxinha perfeita para quem ama sabor e uma opção vegetariana! Nossa massa lev…" at bounding box center [410, 299] width 540 height 53
click at [613, 316] on textarea "A coxinha perfeita para quem ama sabor e uma opção vegetariana! Nossa massa lev…" at bounding box center [410, 299] width 540 height 53
drag, startPoint x: 613, startPoint y: 316, endPoint x: 384, endPoint y: 319, distance: 229.1
click at [384, 319] on textarea "A coxinha perfeita para quem ama sabor e uma opção vegetariana! Nossa massa lev…" at bounding box center [410, 299] width 540 height 53
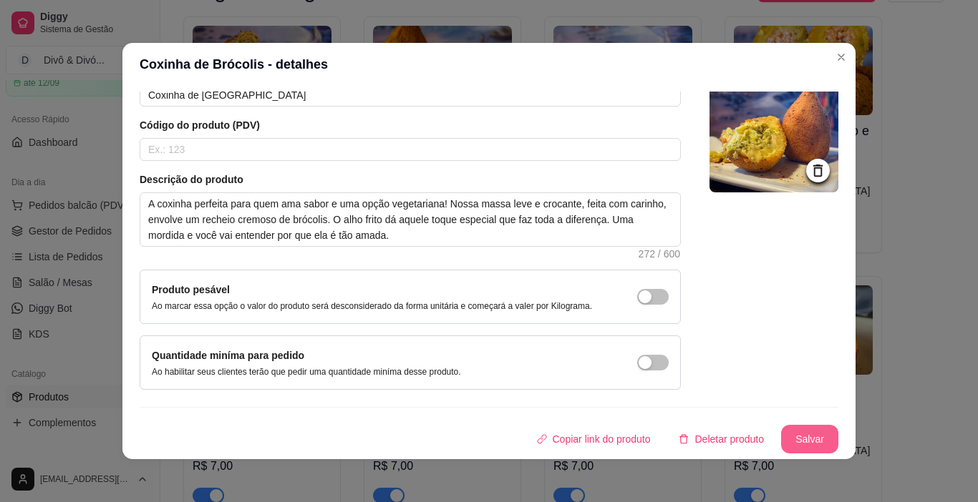
click at [781, 436] on button "Salvar" at bounding box center [809, 439] width 57 height 29
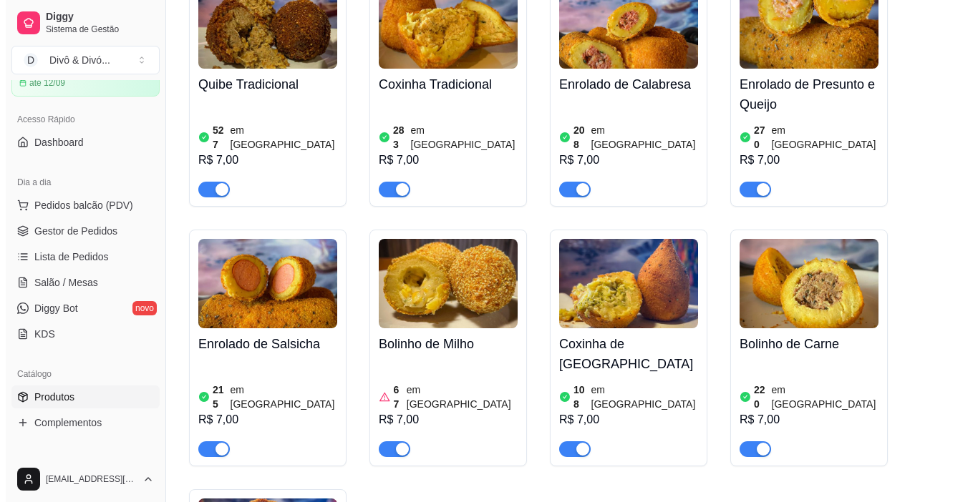
scroll to position [501, 0]
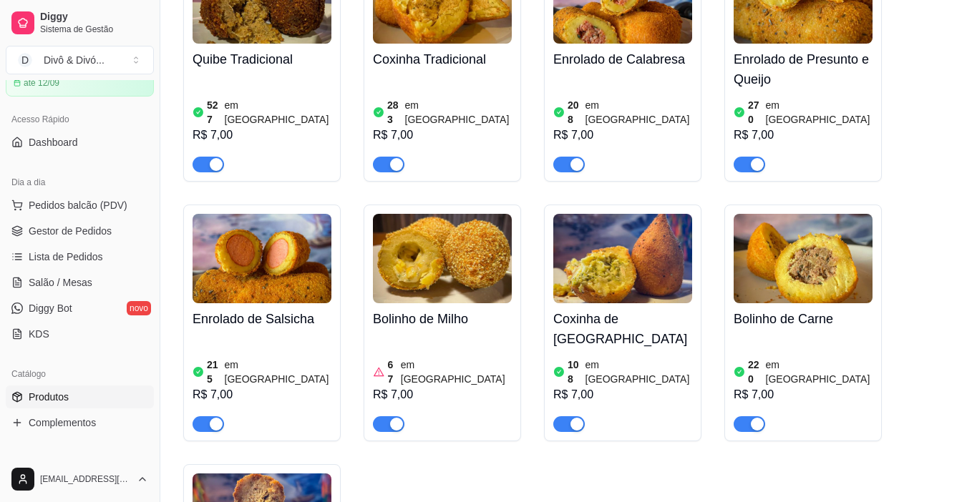
click at [843, 335] on div "220 em estoque R$ 7,00" at bounding box center [803, 383] width 139 height 97
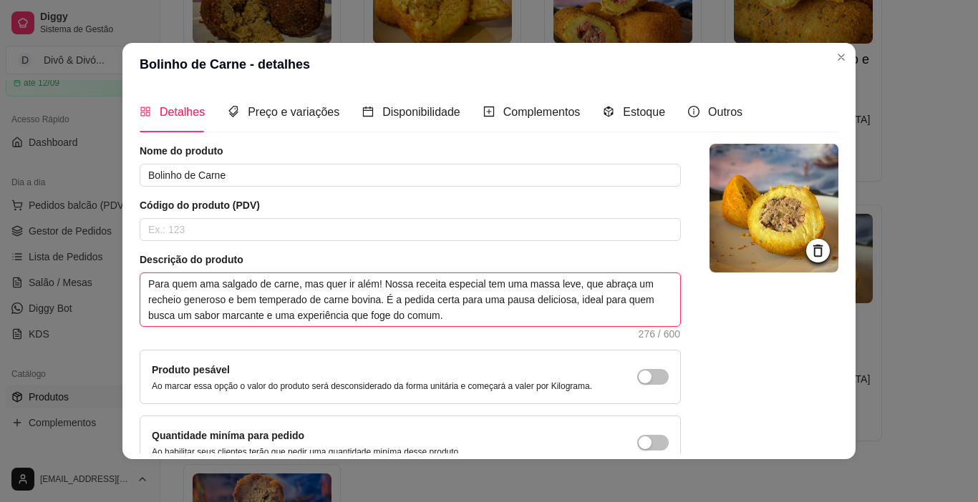
click at [562, 287] on textarea "Para quem ama salgado de carne, mas quer ir além! Nossa receita especial tem um…" at bounding box center [410, 299] width 540 height 53
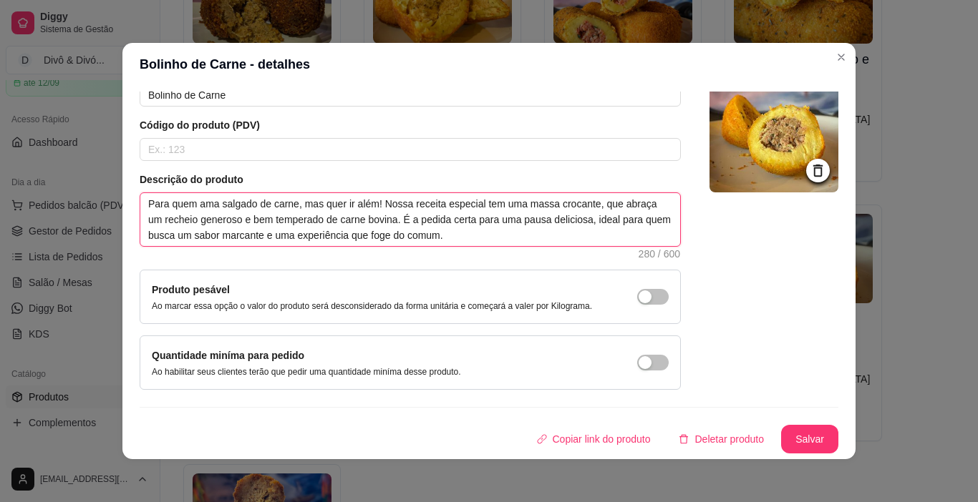
scroll to position [0, 0]
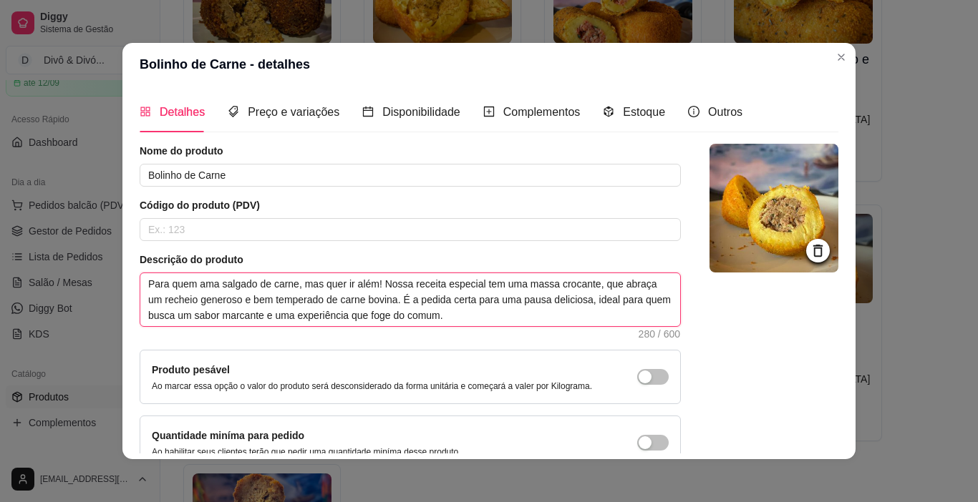
drag, startPoint x: 475, startPoint y: 237, endPoint x: 471, endPoint y: 315, distance: 78.1
click at [471, 315] on textarea "Para quem ama salgado de carne, mas quer ir além! Nossa receita especial tem um…" at bounding box center [410, 299] width 540 height 53
click at [573, 298] on textarea "Para quem ama salgado de carne, mas quer ir além! Nossa receita especial tem um…" at bounding box center [410, 299] width 540 height 53
click at [569, 301] on textarea "Para quem ama salgado de carne, mas quer ir além! Nossa receita especial tem um…" at bounding box center [410, 299] width 540 height 53
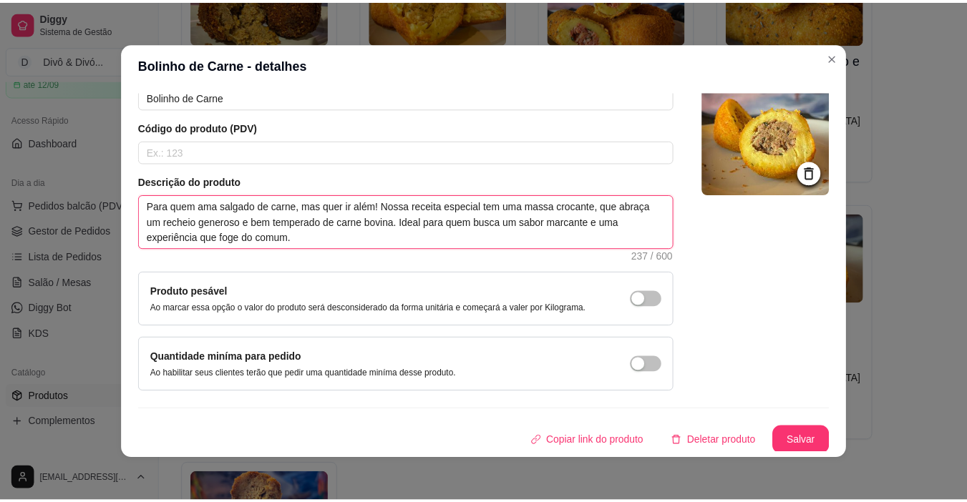
scroll to position [80, 0]
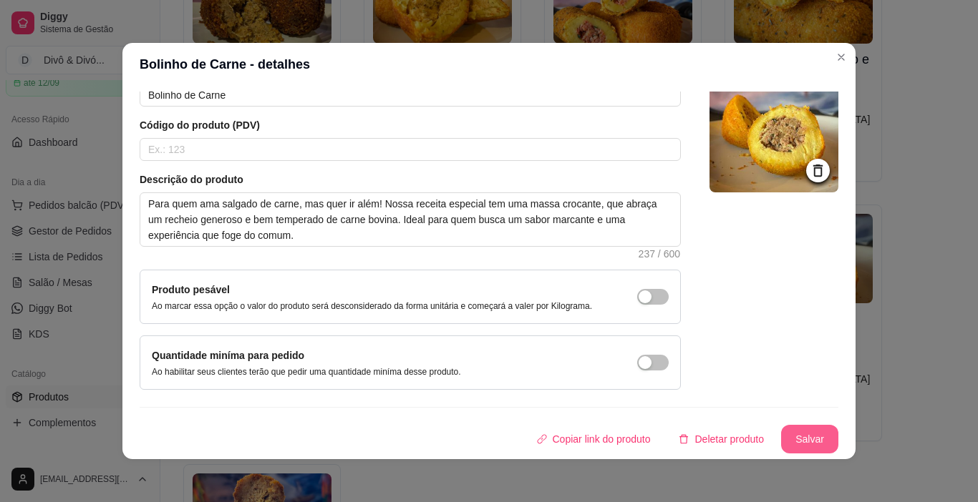
click at [797, 439] on button "Salvar" at bounding box center [809, 439] width 57 height 29
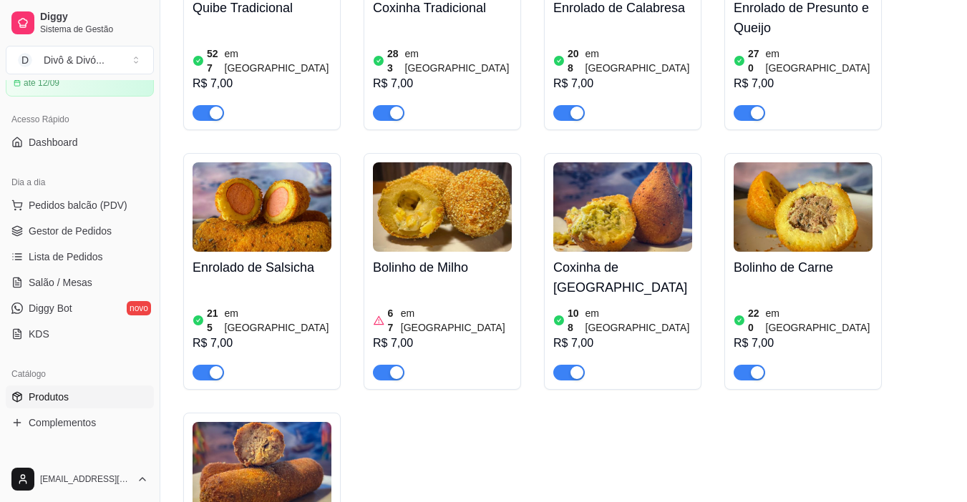
scroll to position [644, 0]
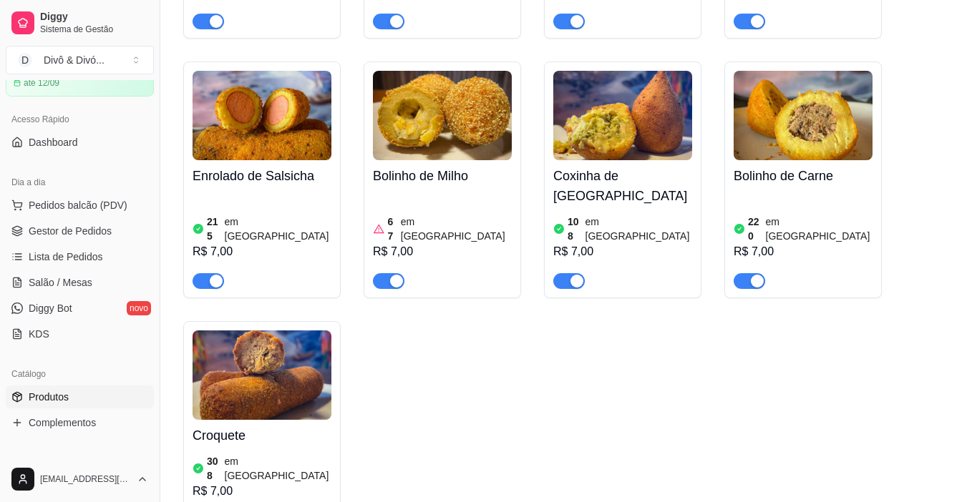
click at [276, 426] on h4 "Croquete" at bounding box center [262, 436] width 139 height 20
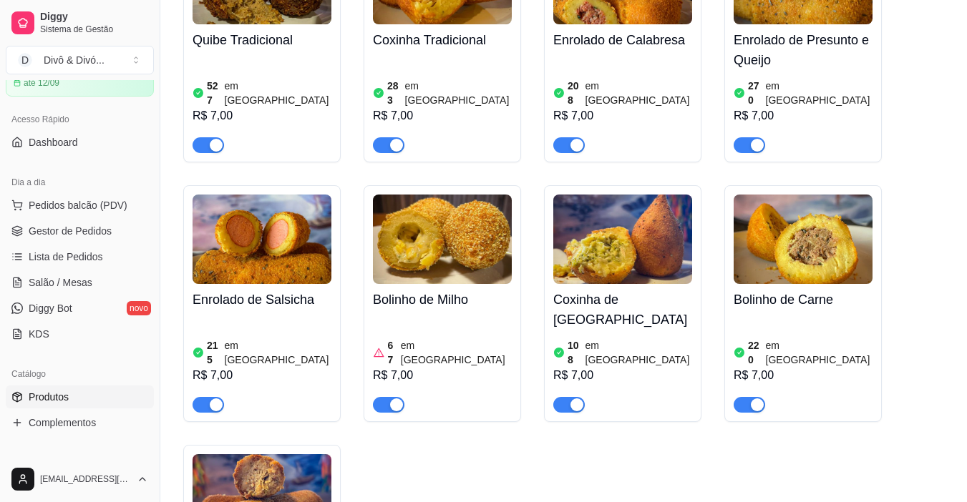
scroll to position [286, 0]
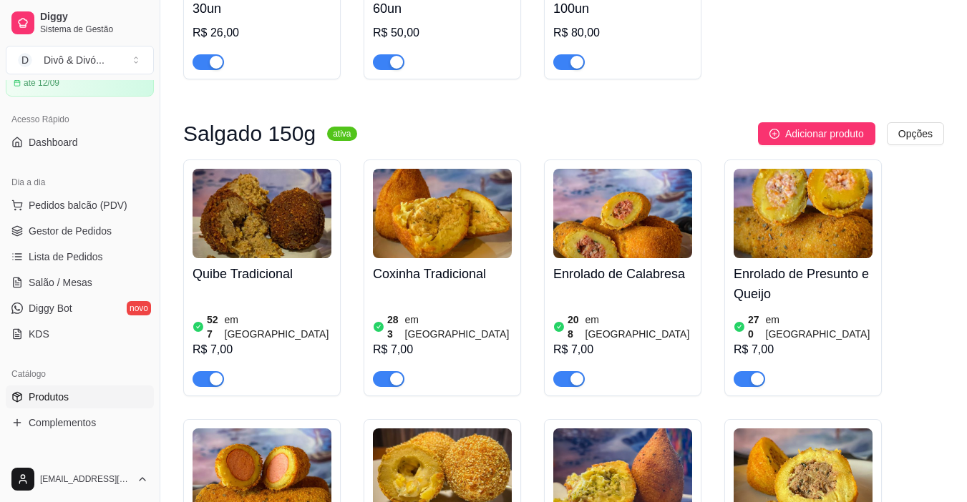
click at [269, 291] on div "527 em estoque R$ 7,00" at bounding box center [262, 338] width 139 height 97
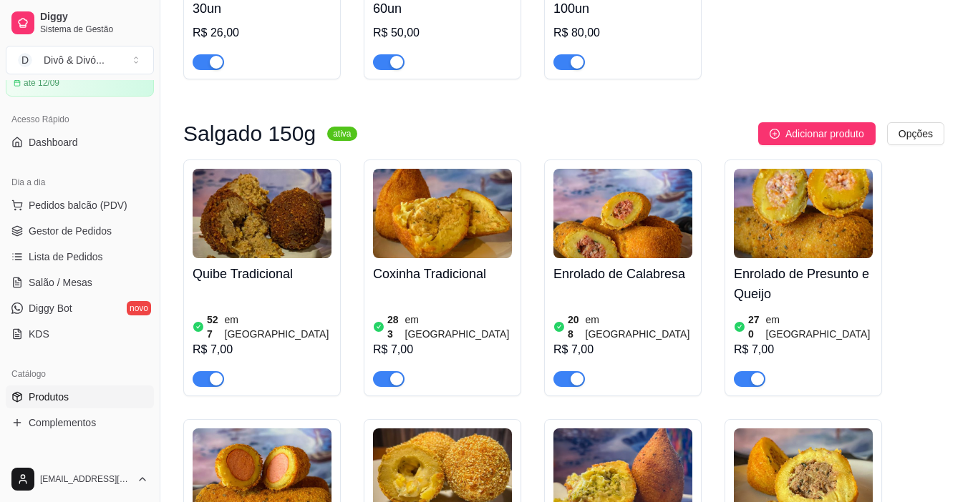
click at [269, 291] on textarea "O autêntico sabor do quibe árabe que todo mundo ama! Prepare-se para uma experi…" at bounding box center [410, 299] width 540 height 53
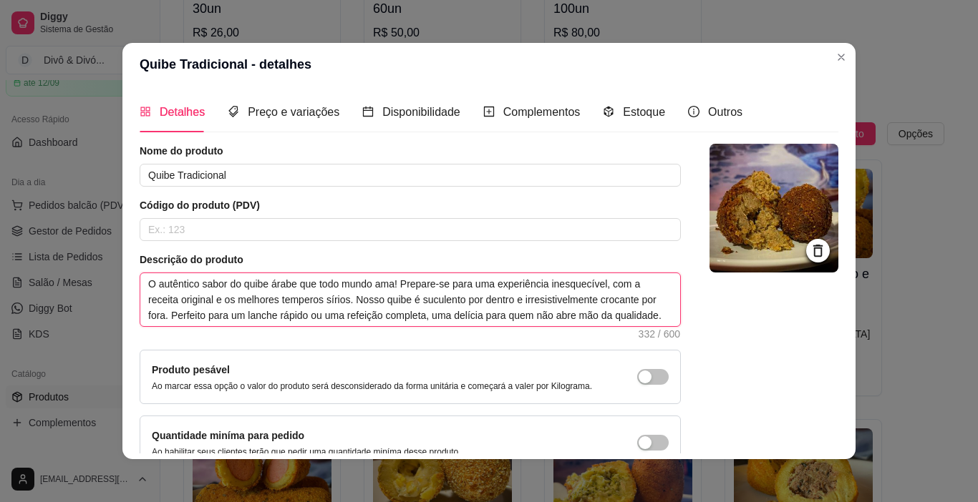
click at [269, 291] on textarea "O autêntico sabor do quibe árabe que todo mundo ama! Prepare-se para uma experi…" at bounding box center [410, 299] width 540 height 53
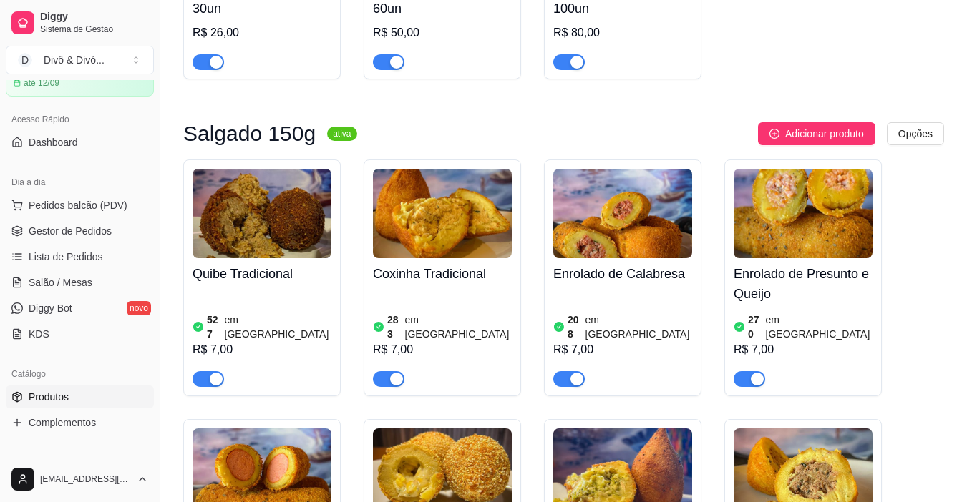
click at [452, 284] on h4 "Coxinha Tradicional" at bounding box center [442, 274] width 139 height 20
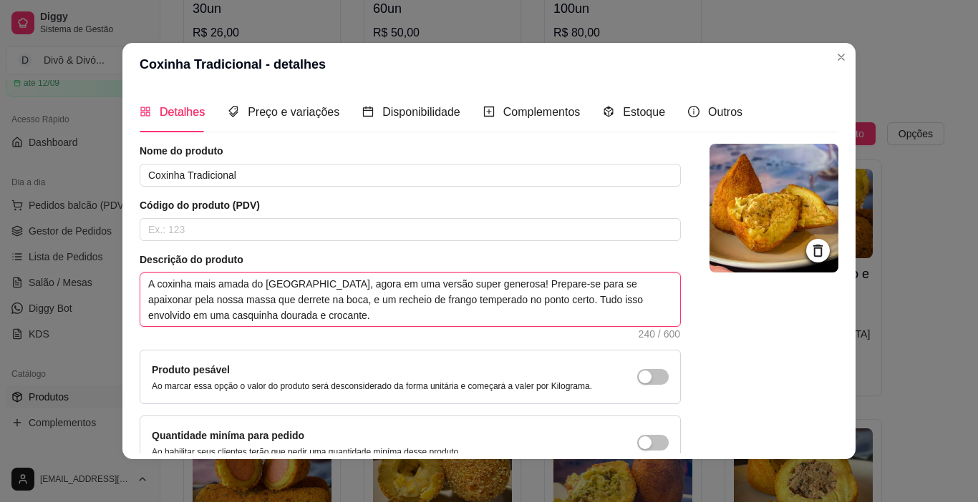
click at [375, 299] on textarea "A coxinha mais amada do [GEOGRAPHIC_DATA], agora em uma versão super generosa! …" at bounding box center [410, 299] width 540 height 53
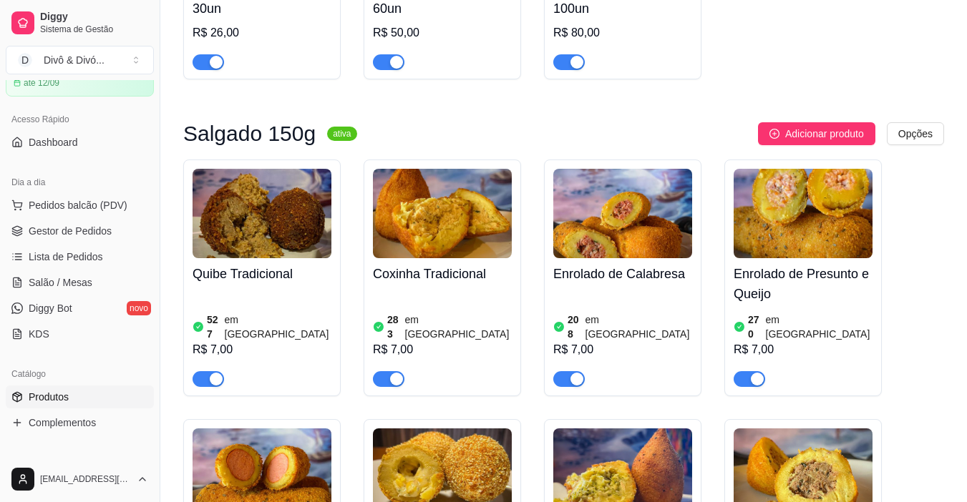
click at [819, 284] on h4 "Enrolado de Presunto e Queijo" at bounding box center [803, 284] width 139 height 40
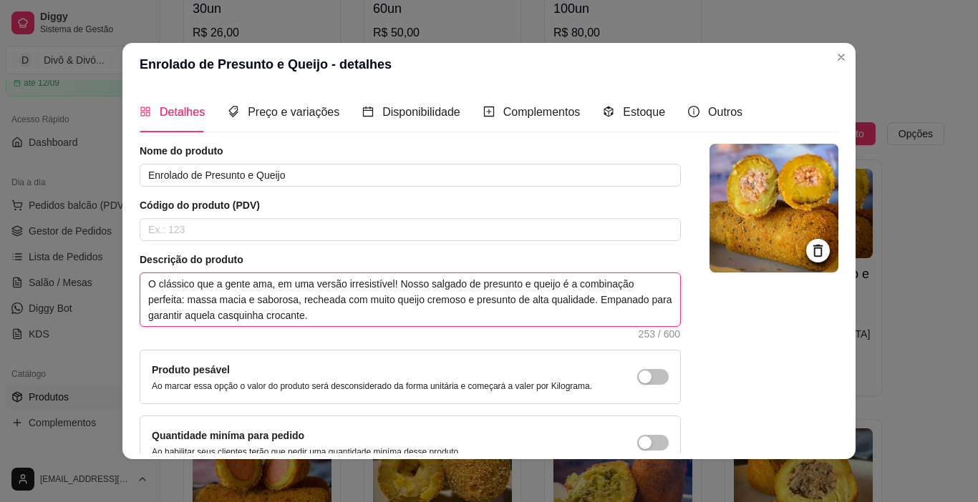
click at [450, 300] on textarea "O clássico que a gente ama, em uma versão irresistível! Nosso salgado de presun…" at bounding box center [410, 299] width 540 height 53
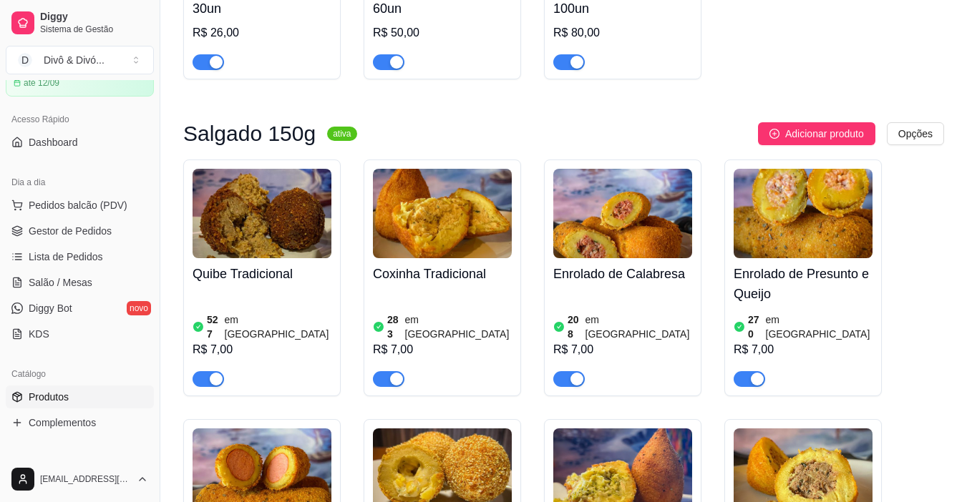
click at [301, 443] on img at bounding box center [262, 473] width 139 height 89
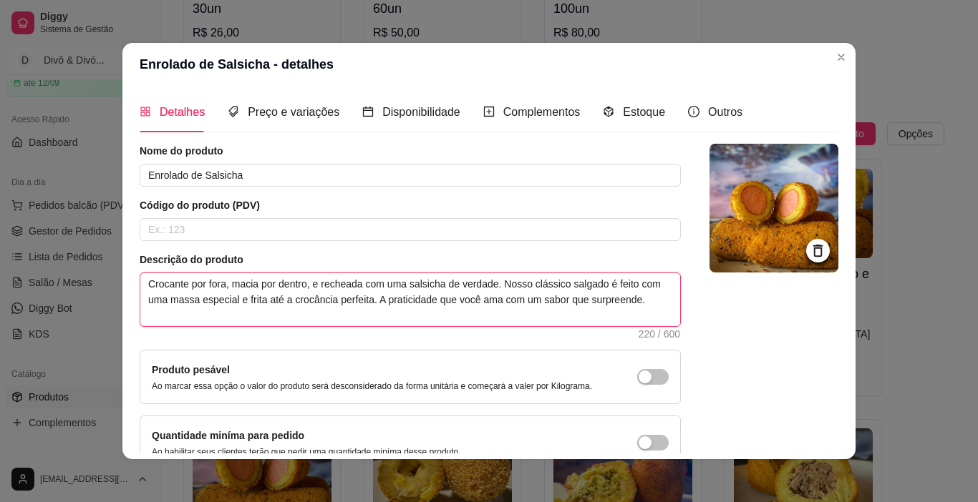
click at [381, 296] on textarea "Crocante por fora, macia por dentro, e recheada com uma salsicha de verdade. No…" at bounding box center [410, 299] width 540 height 53
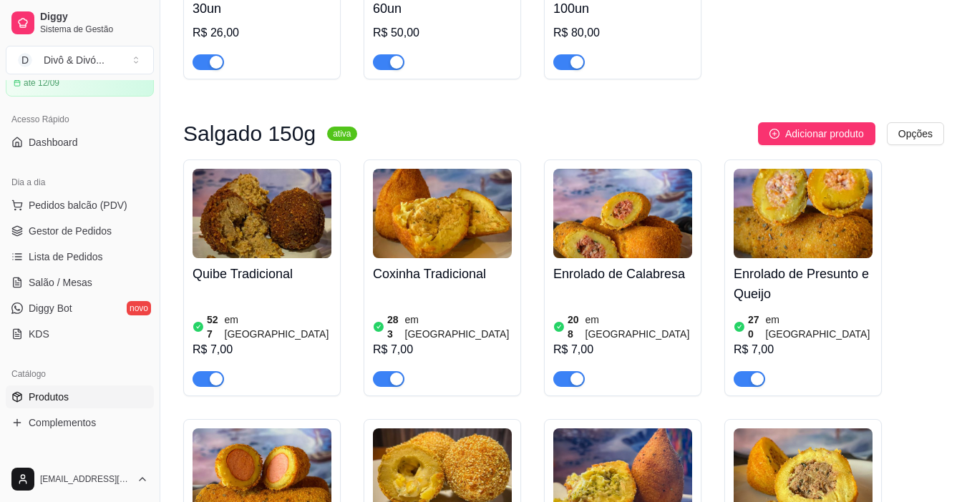
click at [822, 442] on img at bounding box center [803, 473] width 139 height 89
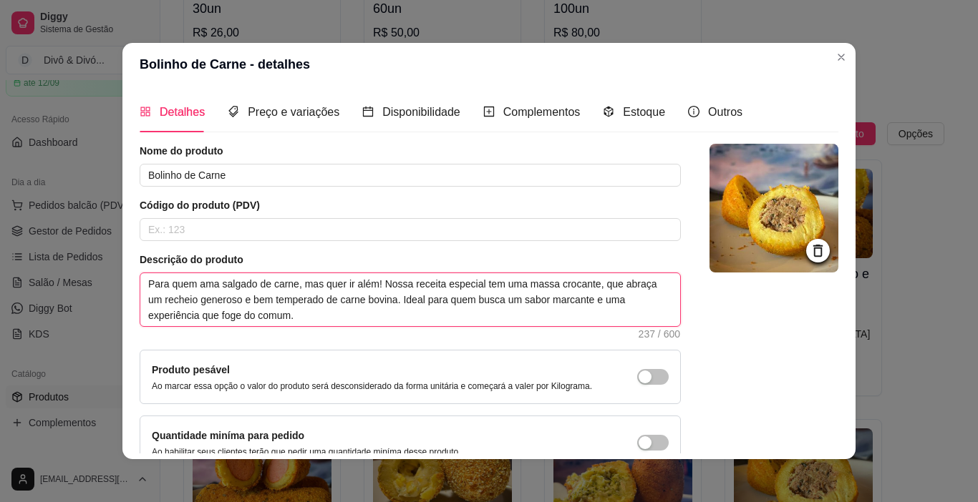
click at [325, 297] on textarea "Para quem ama salgado de carne, mas quer ir além! Nossa receita especial tem um…" at bounding box center [410, 299] width 540 height 53
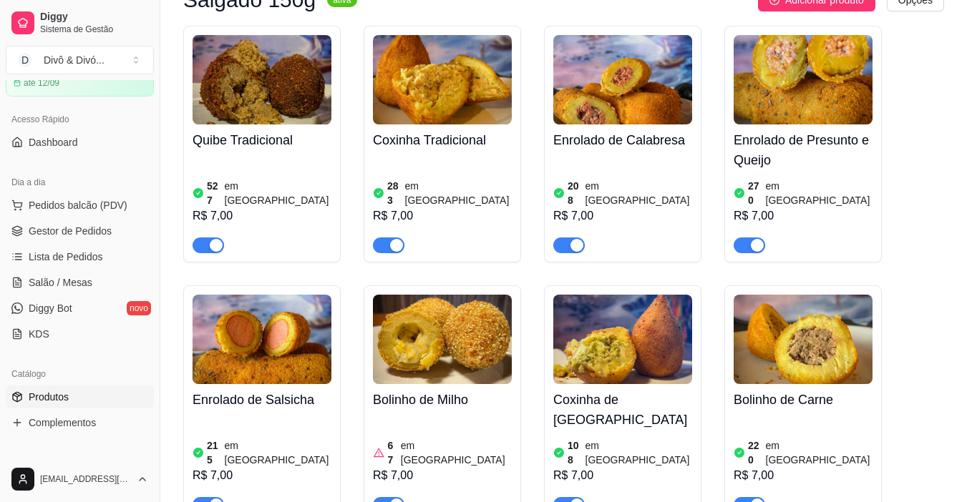
scroll to position [429, 0]
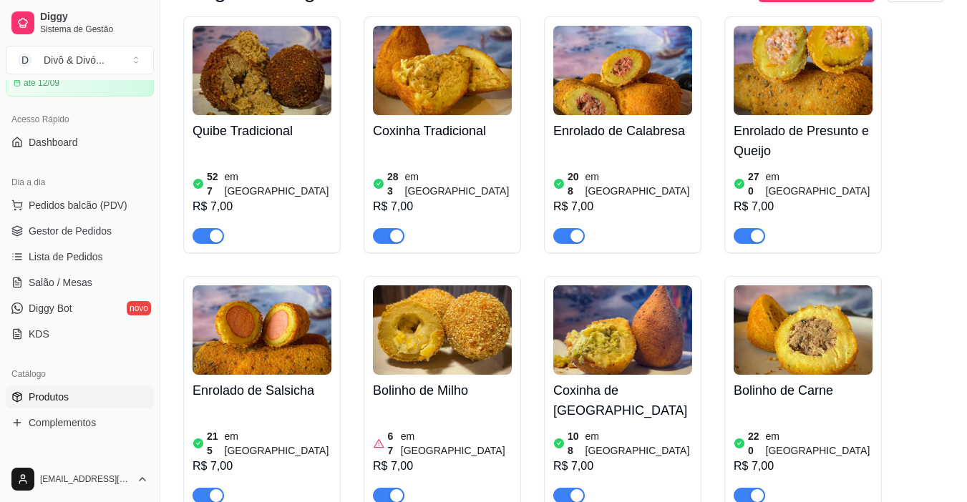
click at [465, 429] on div "67 em [GEOGRAPHIC_DATA]" at bounding box center [442, 443] width 139 height 29
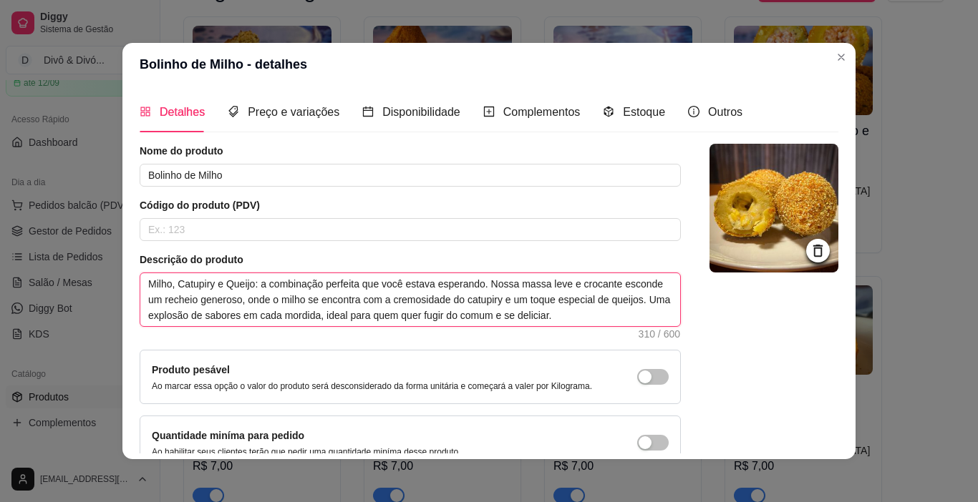
click at [420, 313] on textarea "Milho, Catupiry e Queijo: a combinação perfeita que você estava esperando. Noss…" at bounding box center [410, 299] width 540 height 53
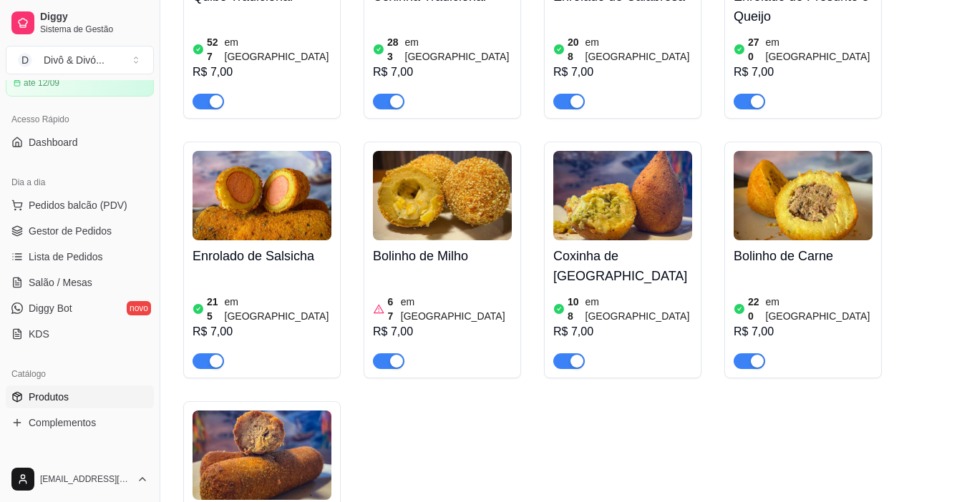
scroll to position [573, 0]
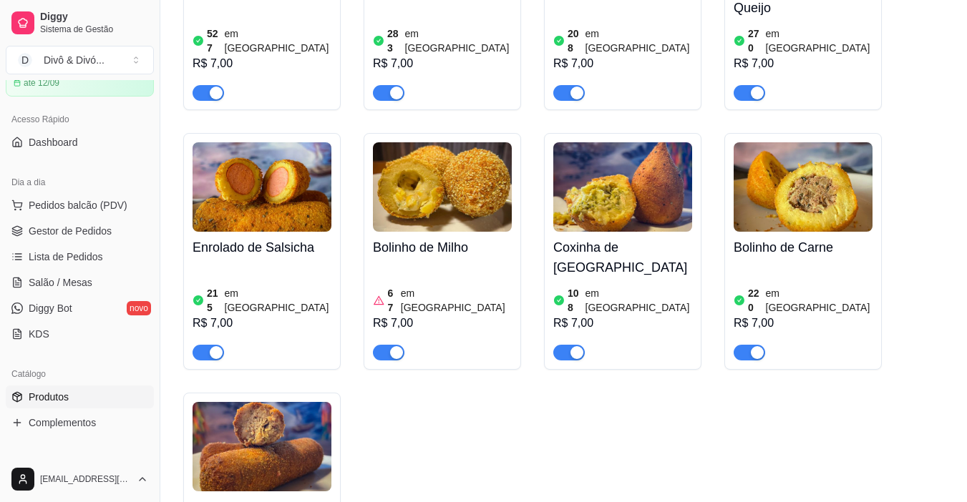
click at [657, 315] on div "R$ 7,00" at bounding box center [622, 323] width 139 height 17
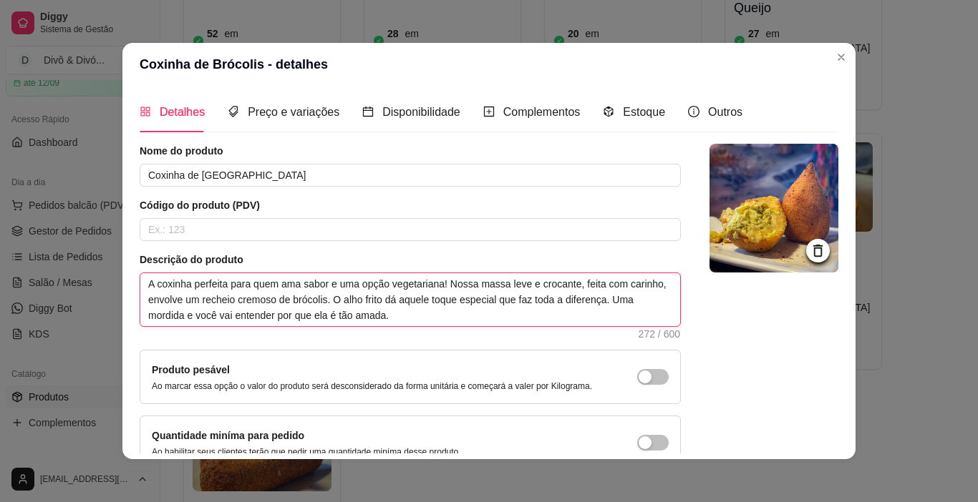
click at [452, 301] on textarea "A coxinha perfeita para quem ama sabor e uma opção vegetariana! Nossa massa lev…" at bounding box center [410, 299] width 540 height 53
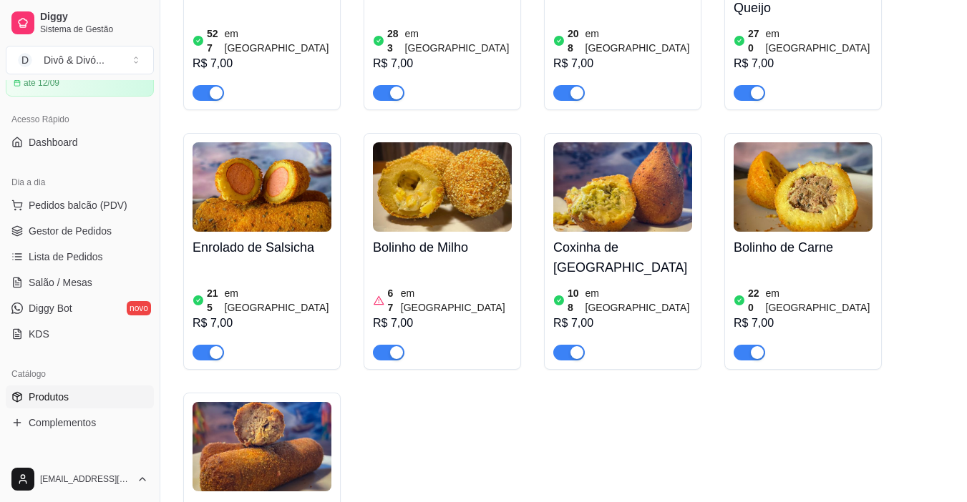
click at [293, 423] on img at bounding box center [262, 446] width 139 height 89
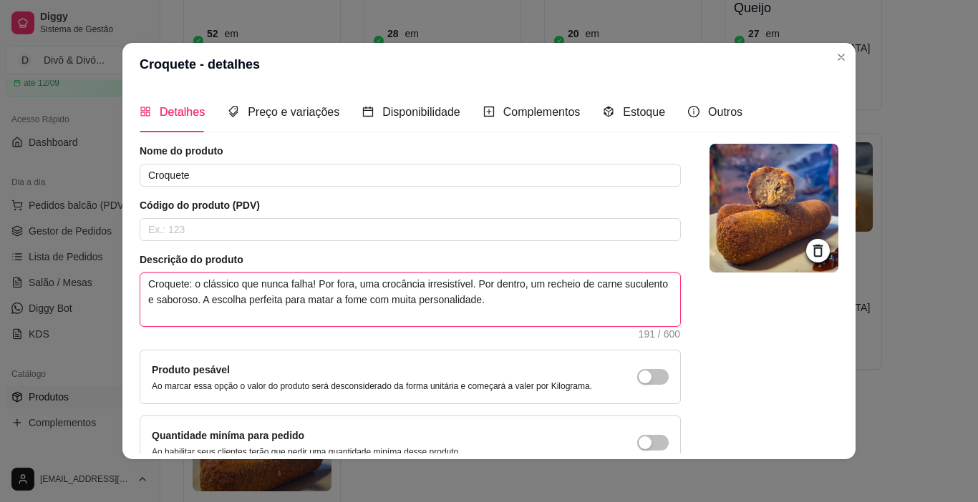
click at [372, 301] on textarea "Croquete: o clássico que nunca falha! Por fora, uma crocância irresistível. Por…" at bounding box center [410, 299] width 540 height 53
click at [835, 72] on div at bounding box center [803, 86] width 139 height 29
click at [926, 66] on div "Quibe Tradicional 527 em estoque R$ 7,00 Coxinha Tradicional 283 em estoque R$ …" at bounding box center [563, 241] width 761 height 737
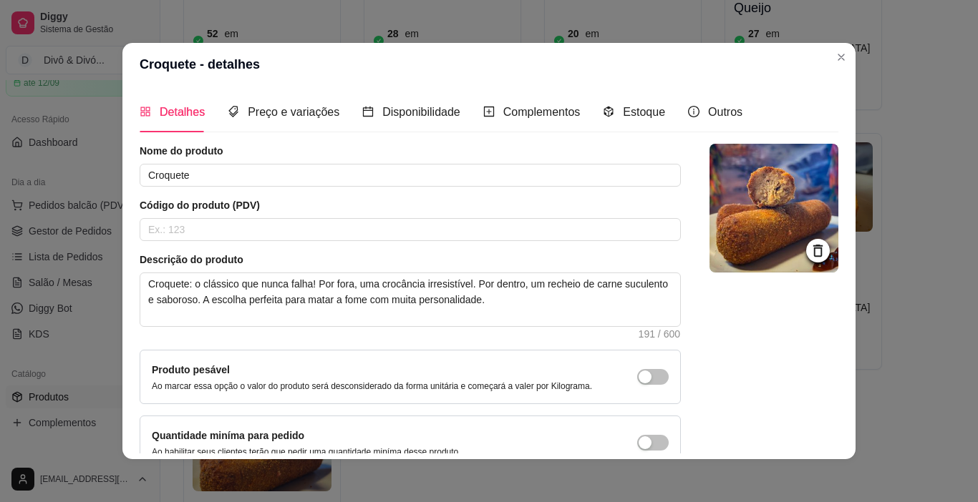
click at [926, 66] on div "Quibe Tradicional 527 em estoque R$ 7,00 Coxinha Tradicional 283 em estoque R$ …" at bounding box center [563, 241] width 761 height 737
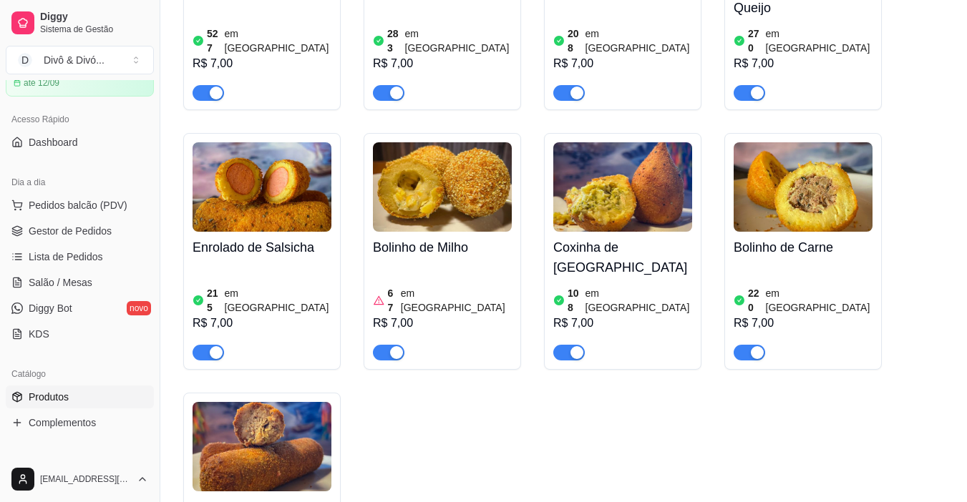
click at [926, 66] on div "Quibe Tradicional 527 em estoque R$ 7,00 Coxinha Tradicional 283 em estoque R$ …" at bounding box center [563, 241] width 761 height 737
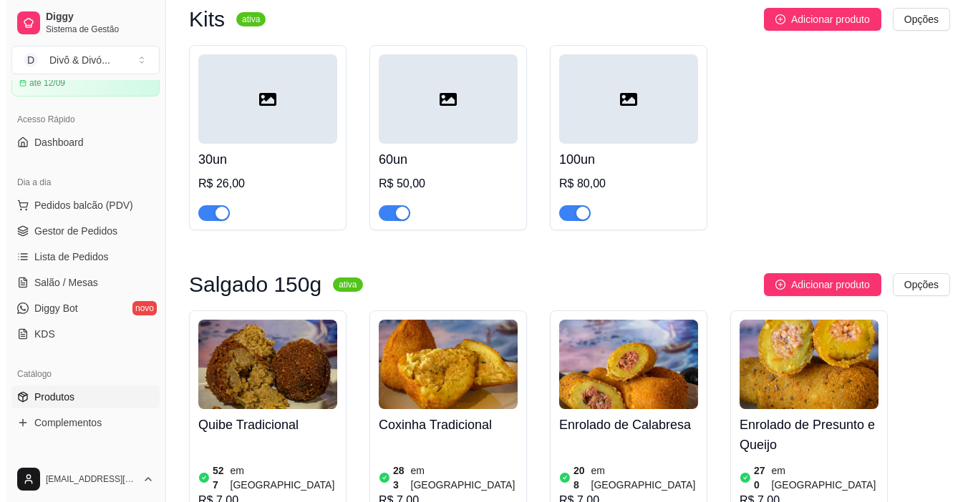
scroll to position [0, 0]
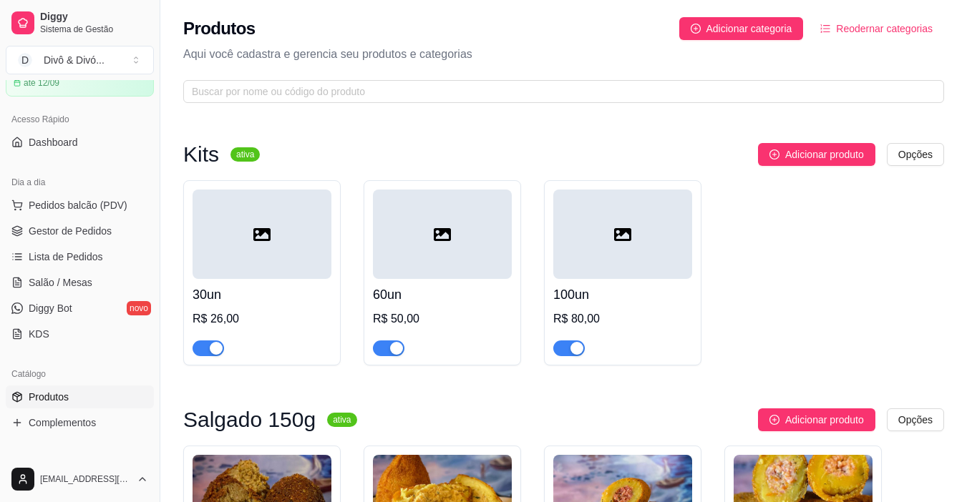
click at [310, 281] on div "30un R$ 26,00" at bounding box center [262, 317] width 139 height 77
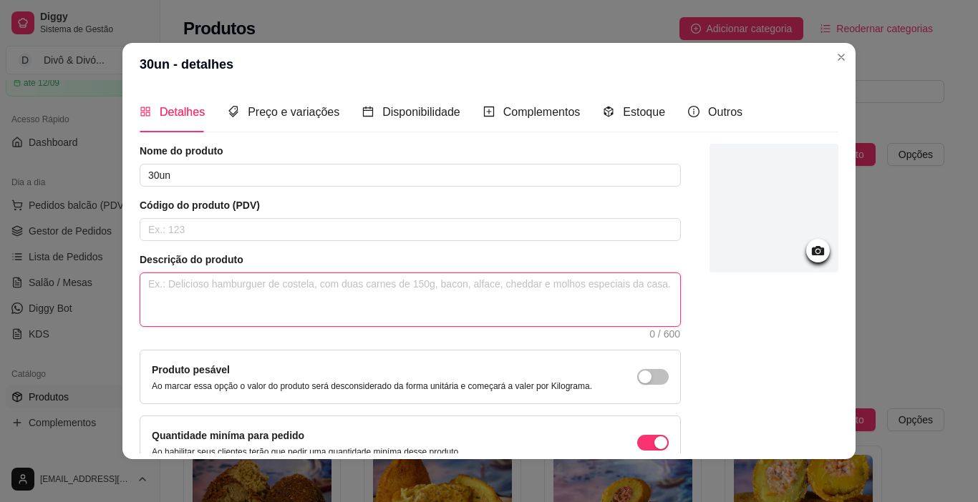
click at [263, 297] on textarea at bounding box center [410, 299] width 540 height 53
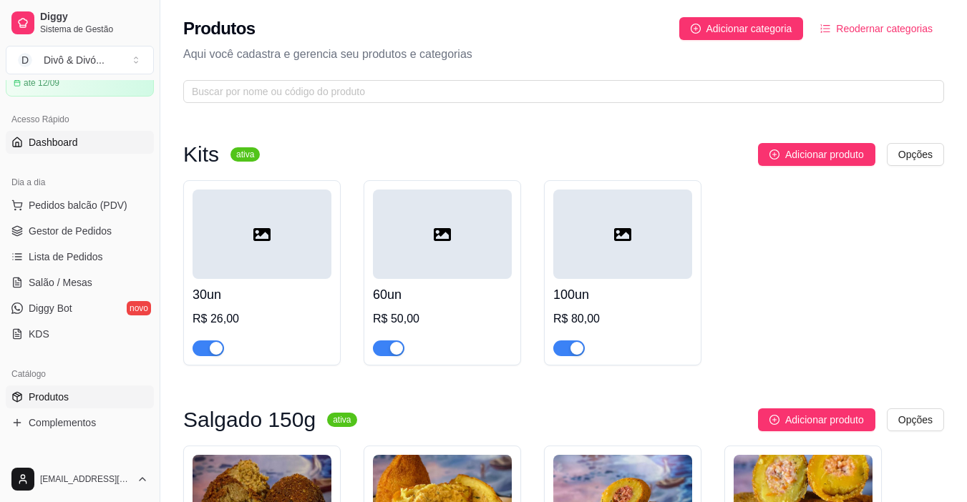
click at [59, 153] on link "Dashboard" at bounding box center [80, 142] width 148 height 23
click at [59, 152] on link "Dashboard" at bounding box center [80, 142] width 148 height 23
click at [65, 136] on span "Dashboard" at bounding box center [53, 142] width 49 height 14
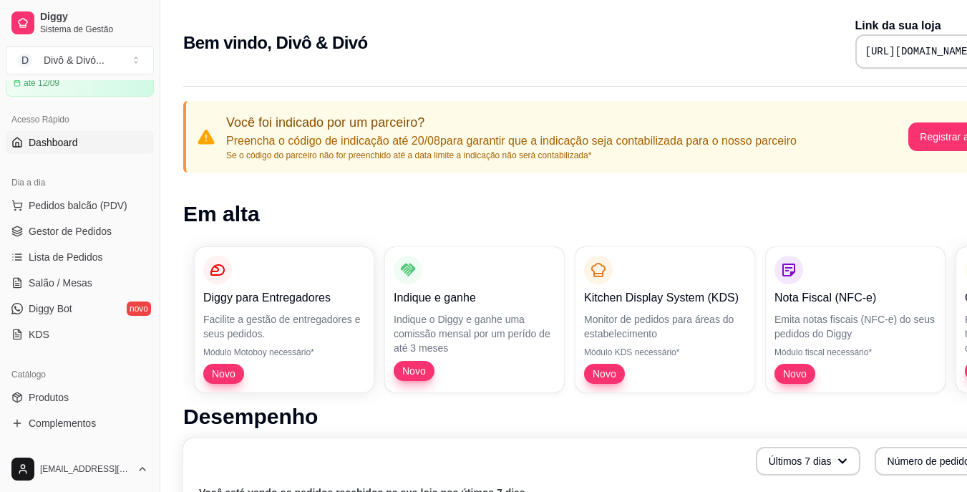
click at [895, 56] on pre "[URL][DOMAIN_NAME]" at bounding box center [919, 51] width 108 height 14
copy div "[URL][DOMAIN_NAME]"
click at [97, 229] on span "Gestor de Pedidos" at bounding box center [70, 231] width 83 height 14
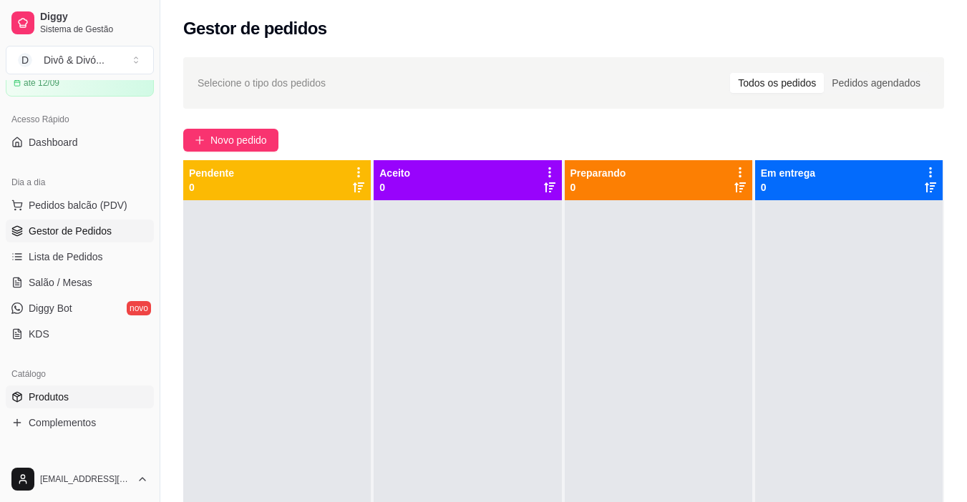
click at [81, 394] on link "Produtos" at bounding box center [80, 397] width 148 height 23
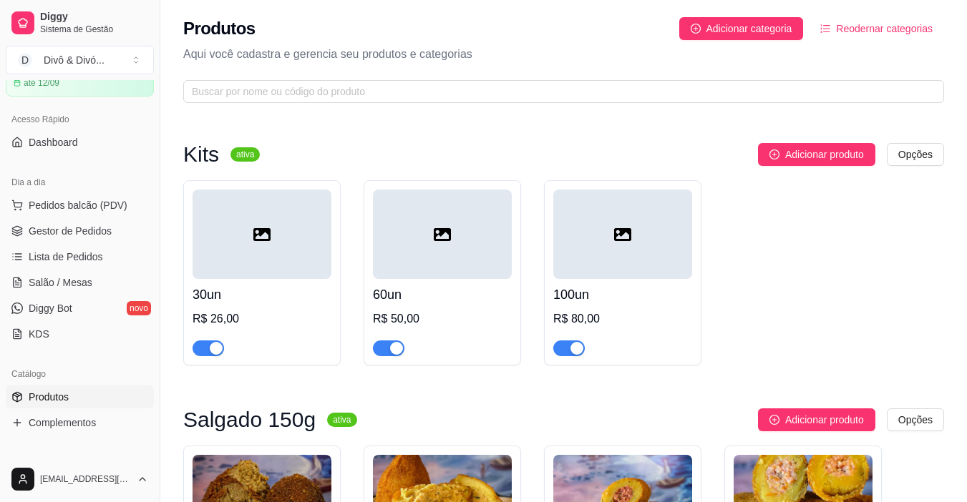
click at [312, 309] on div "30un R$ 26,00" at bounding box center [262, 317] width 139 height 77
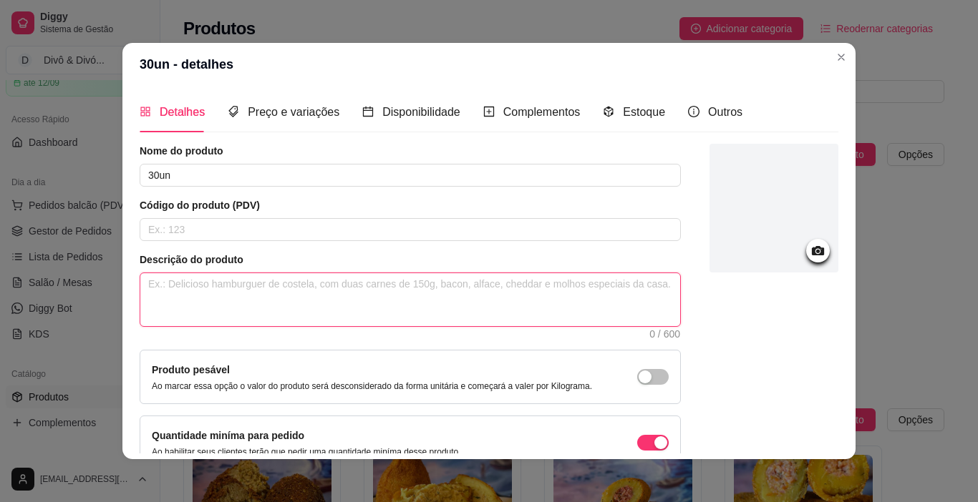
click at [193, 304] on textarea at bounding box center [410, 299] width 540 height 53
paste textarea "Sozinho ou acompanhado? 30 salgadinhos é a melhor opção para você dividir com q…"
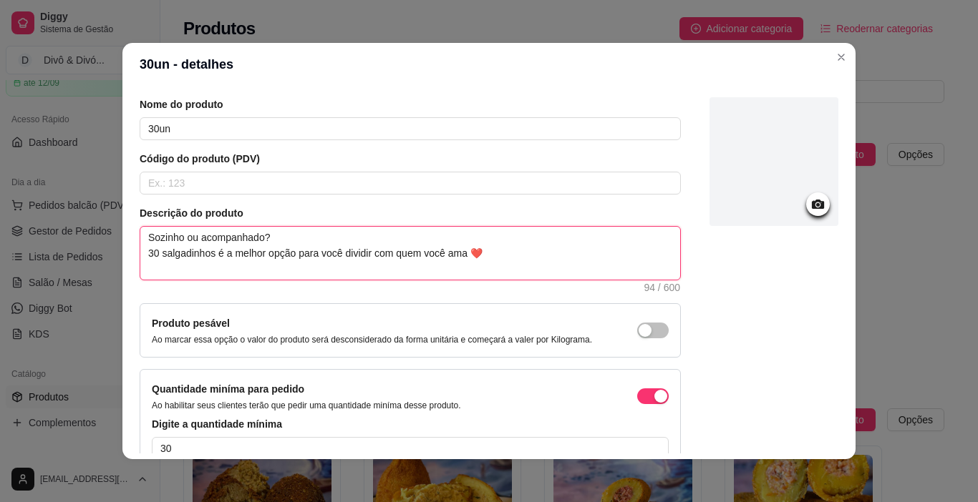
scroll to position [129, 0]
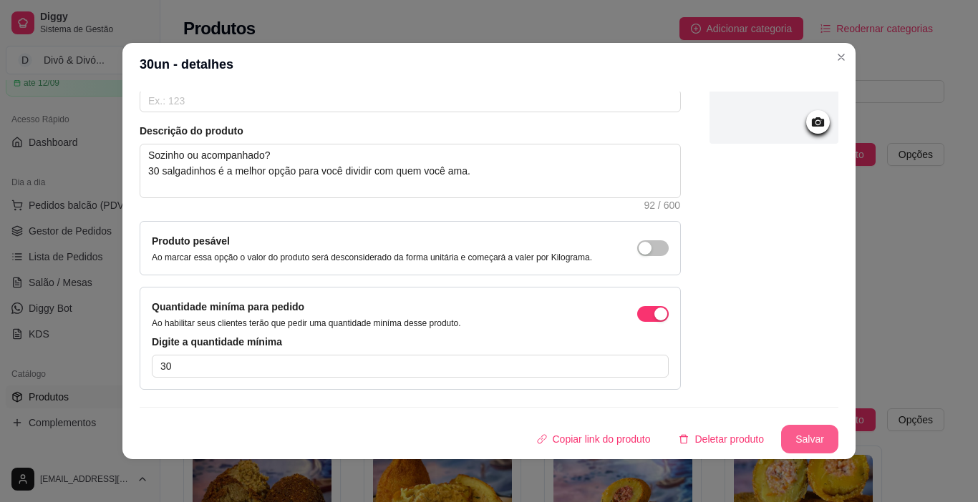
click at [800, 440] on button "Salvar" at bounding box center [809, 439] width 57 height 29
click at [796, 432] on button "Salvar" at bounding box center [810, 440] width 56 height 28
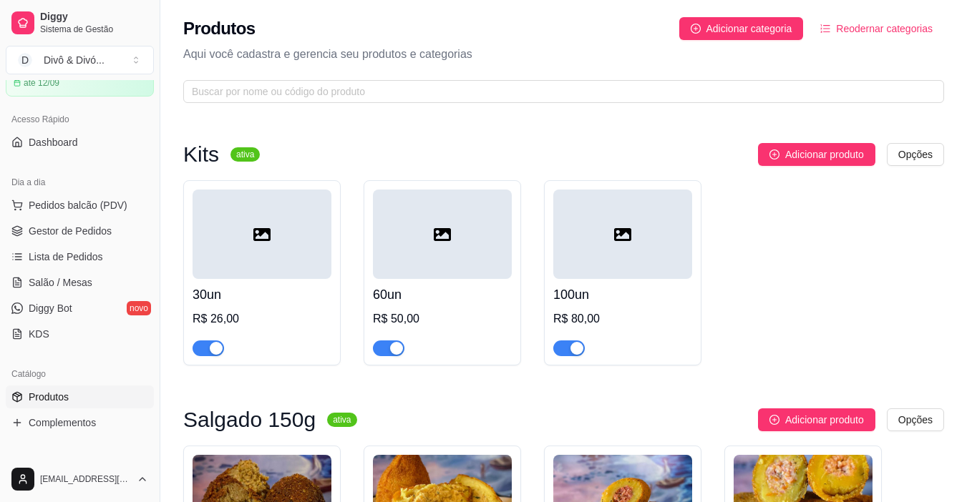
click at [487, 298] on h4 "60un" at bounding box center [442, 295] width 139 height 20
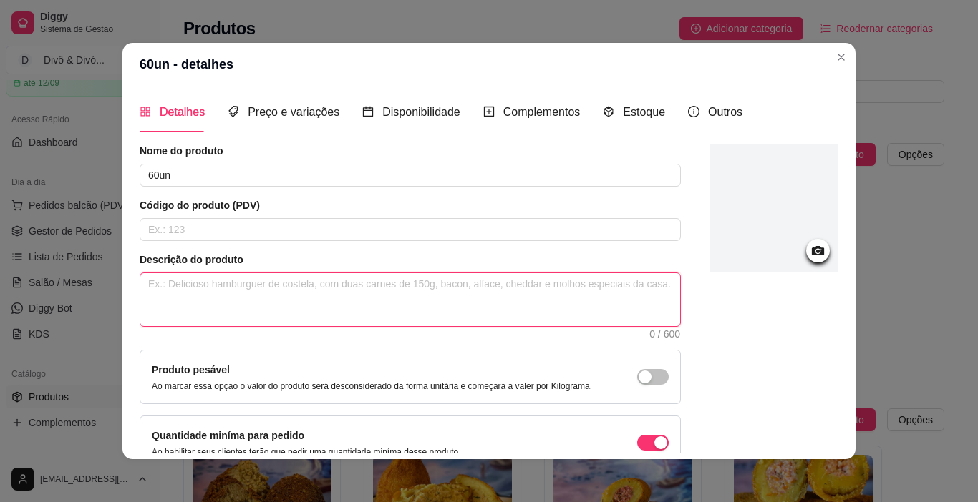
click at [345, 296] on textarea at bounding box center [410, 299] width 540 height 53
paste textarea "Reunião marcada? Com 60 salgadinhos todo mundo sai feliz e satisfeito! 😋"
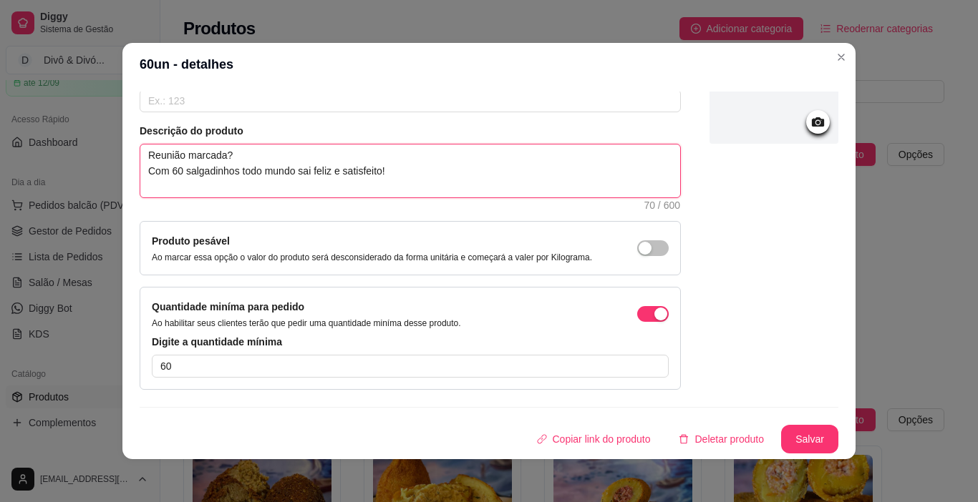
scroll to position [3, 0]
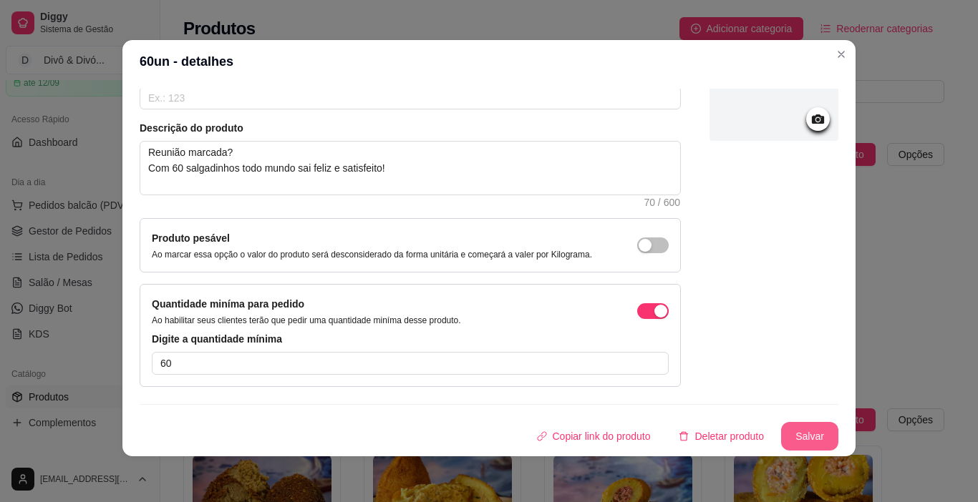
click at [796, 432] on button "Salvar" at bounding box center [809, 436] width 57 height 29
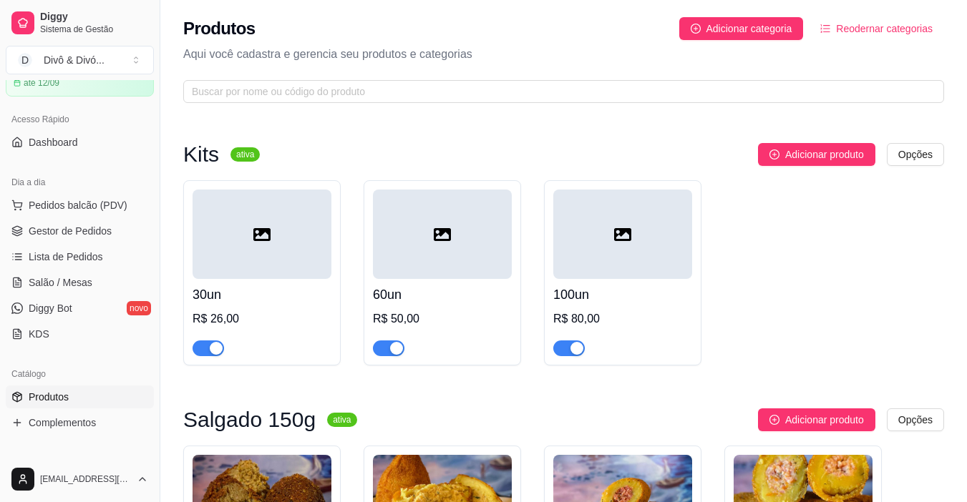
click at [619, 298] on h4 "100un" at bounding box center [622, 295] width 139 height 20
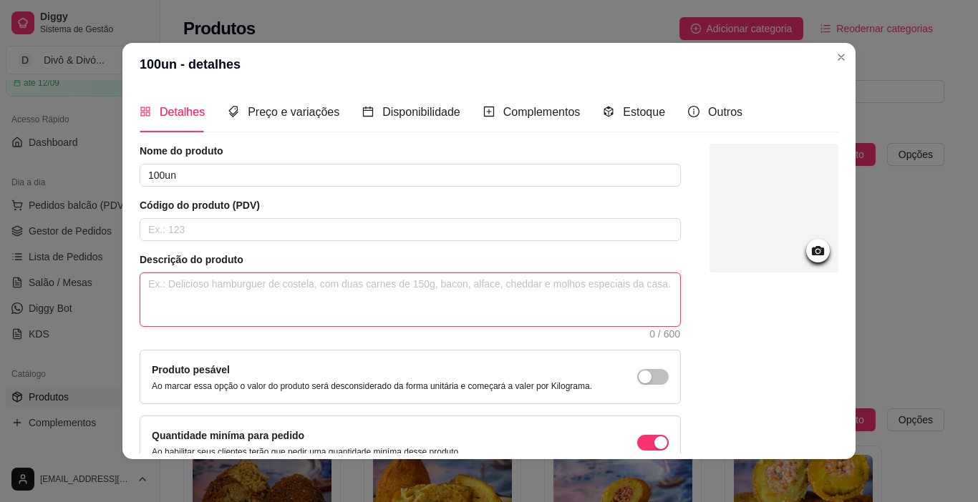
click at [490, 298] on textarea at bounding box center [410, 299] width 540 height 53
paste textarea "Festa grande pede fartura! O kit de 100 salgadinhos é a escolha certa pra celeb…"
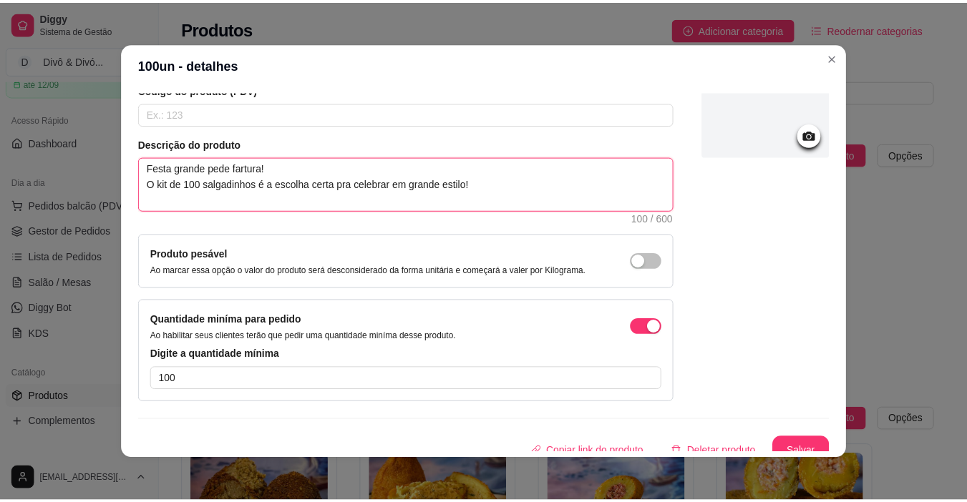
scroll to position [129, 0]
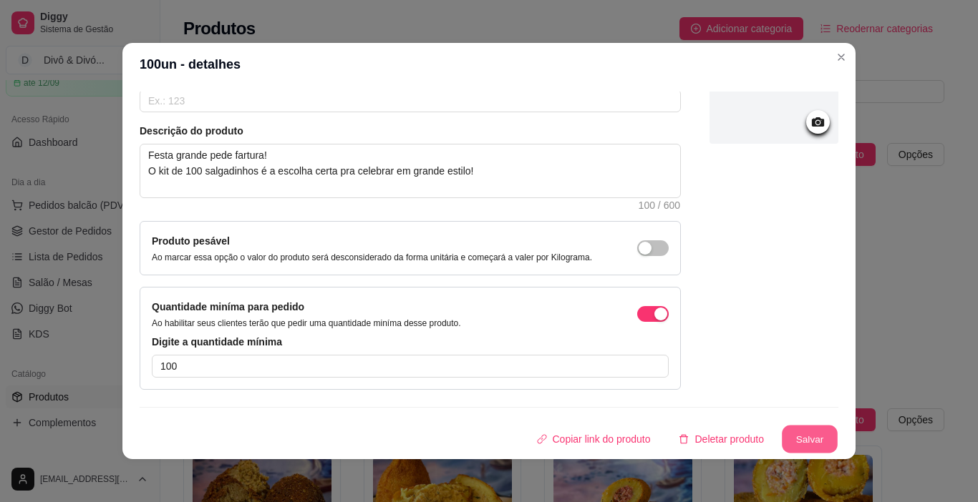
click at [792, 434] on button "Salvar" at bounding box center [810, 440] width 56 height 28
